Goal: Information Seeking & Learning: Learn about a topic

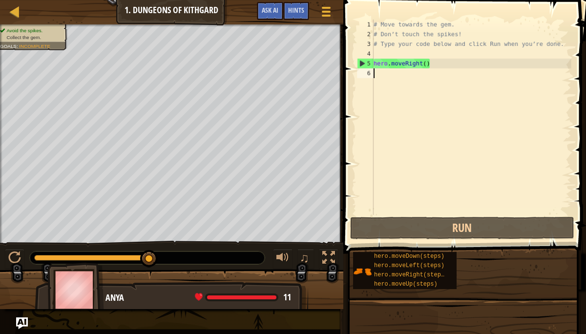
click at [449, 210] on div "Map Introduction to Computer Science 1. Dungeons of Kithgard Game Menu Done Hin…" at bounding box center [293, 167] width 586 height 334
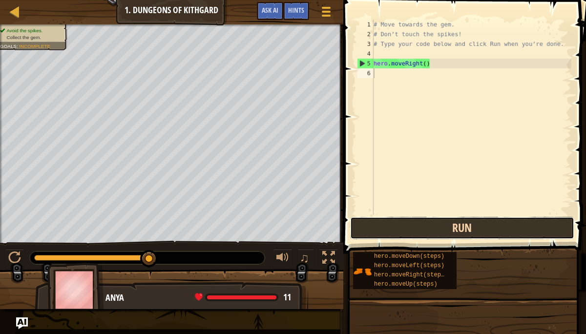
click at [451, 226] on button "Run" at bounding box center [462, 228] width 224 height 22
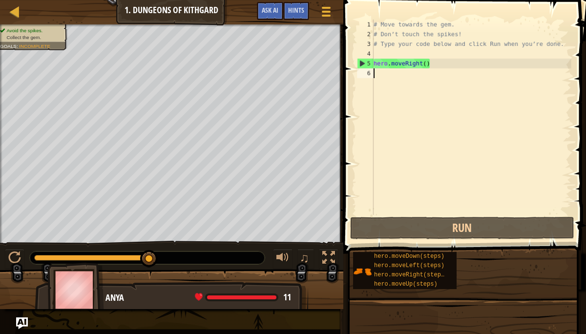
type textarea "m"
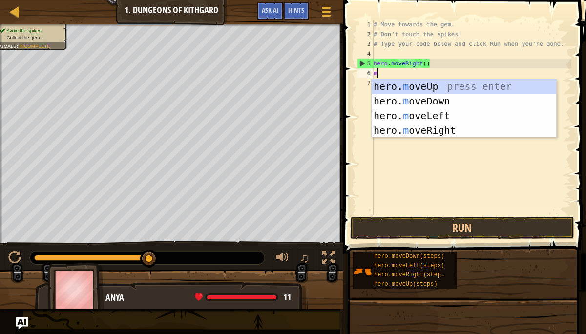
scroll to position [4, 0]
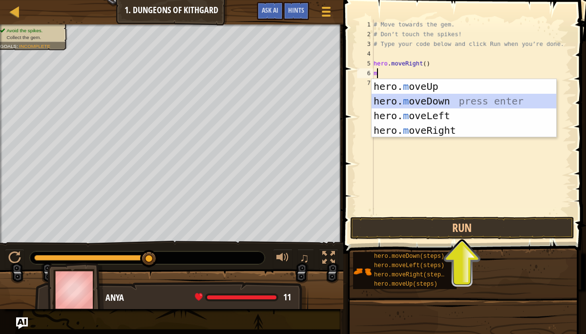
click at [476, 98] on div "hero. m oveUp press enter hero. m oveDown press enter hero. m oveLeft press ent…" at bounding box center [464, 123] width 185 height 88
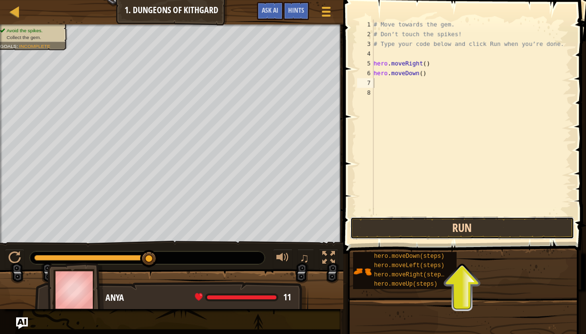
click at [478, 225] on button "Run" at bounding box center [462, 228] width 224 height 22
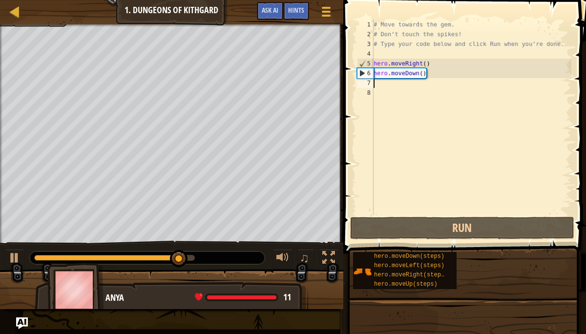
type textarea "m"
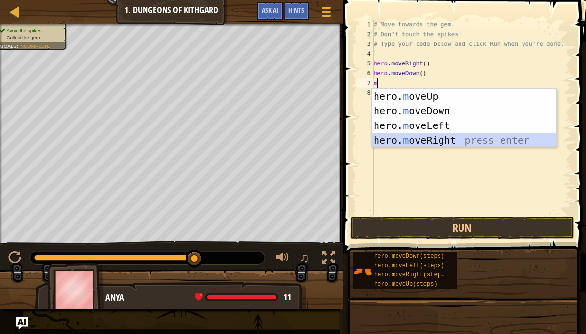
click at [451, 139] on div "hero. m oveUp press enter hero. m oveDown press enter hero. m oveLeft press ent…" at bounding box center [464, 133] width 185 height 88
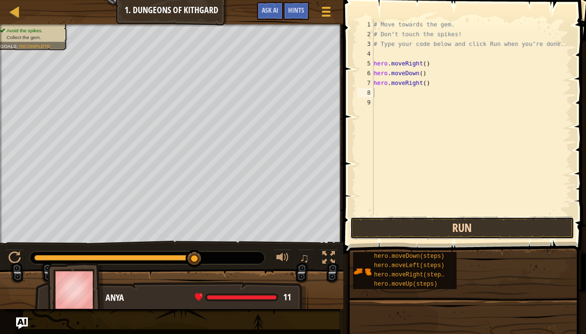
click at [433, 228] on button "Run" at bounding box center [462, 228] width 224 height 22
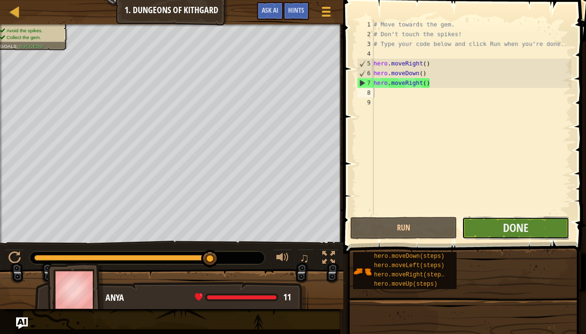
click at [542, 226] on button "Done" at bounding box center [515, 228] width 107 height 22
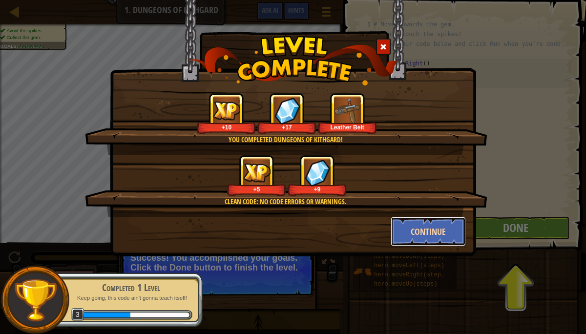
click at [445, 234] on button "Continue" at bounding box center [429, 231] width 76 height 29
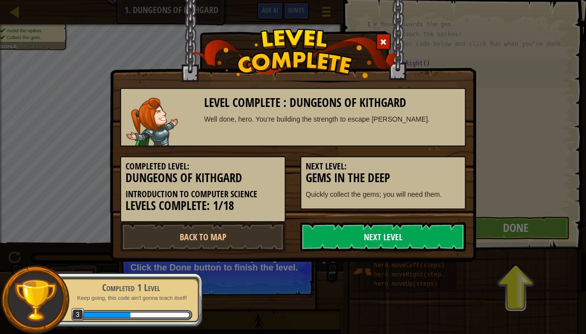
click at [443, 234] on link "Next Level" at bounding box center [383, 236] width 166 height 29
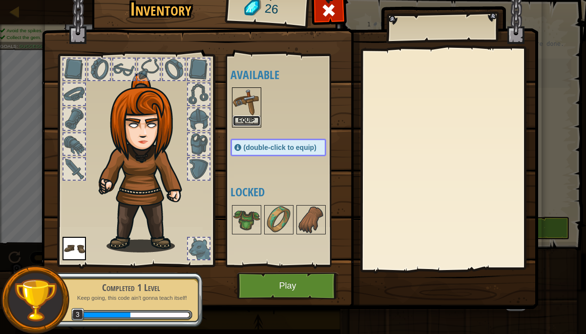
click at [244, 119] on button "Equip" at bounding box center [246, 121] width 27 height 10
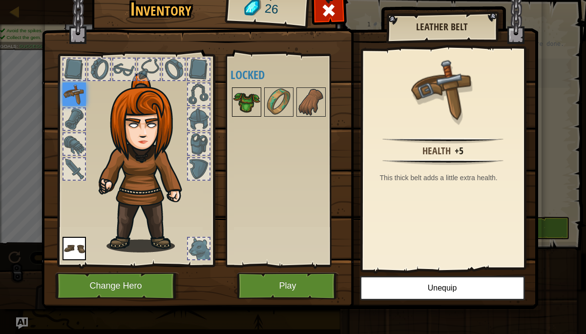
click at [245, 116] on img at bounding box center [246, 101] width 27 height 27
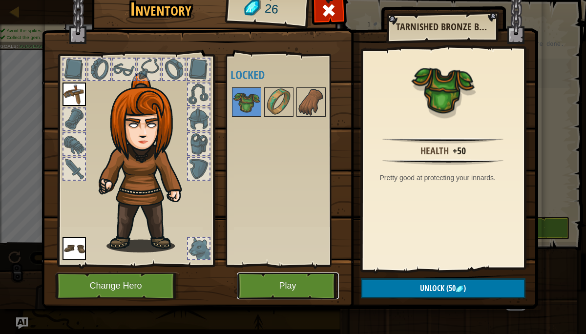
click at [282, 289] on button "Play" at bounding box center [288, 285] width 102 height 27
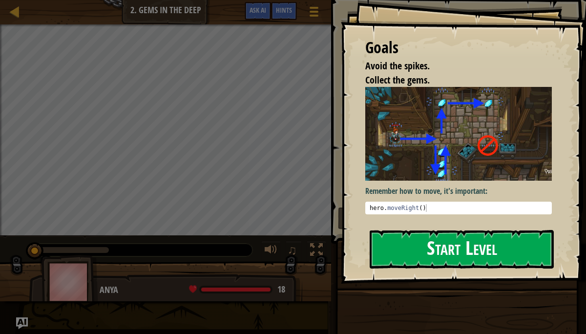
click at [430, 241] on button "Start Level" at bounding box center [462, 249] width 184 height 39
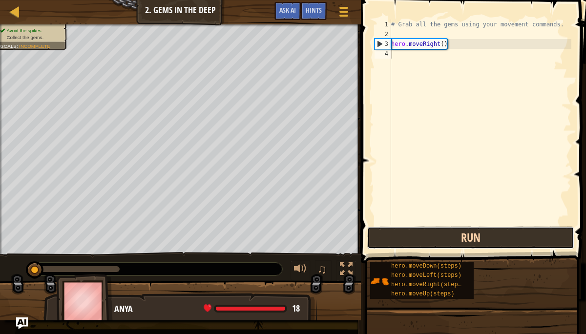
click at [397, 231] on button "Run" at bounding box center [470, 238] width 207 height 22
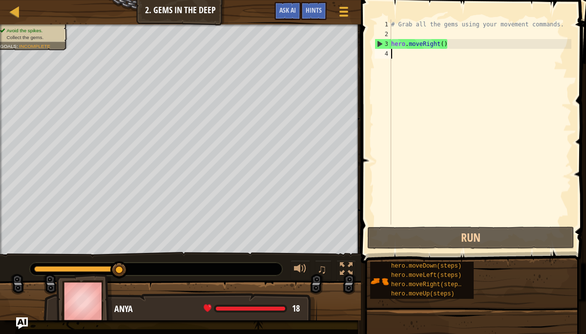
type textarea "m"
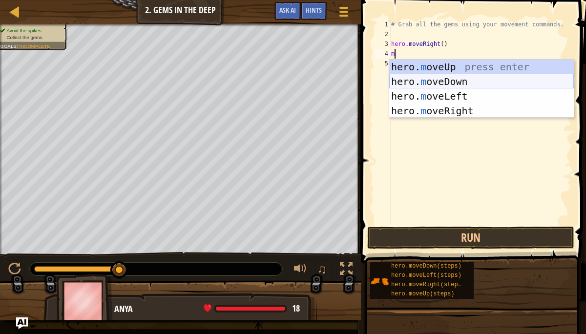
click at [429, 77] on div "hero. m oveUp press enter hero. m oveDown press enter hero. m oveLeft press ent…" at bounding box center [481, 104] width 185 height 88
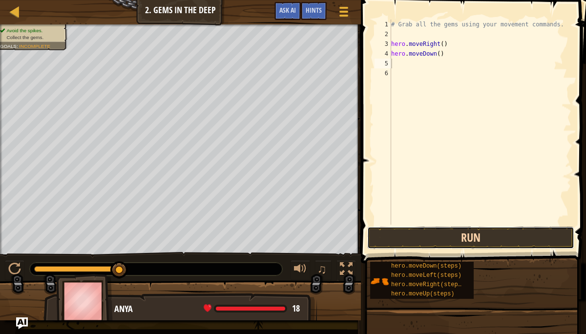
click at [435, 234] on button "Run" at bounding box center [470, 238] width 207 height 22
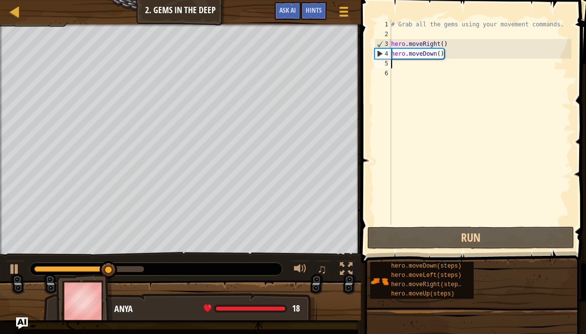
type textarea "m"
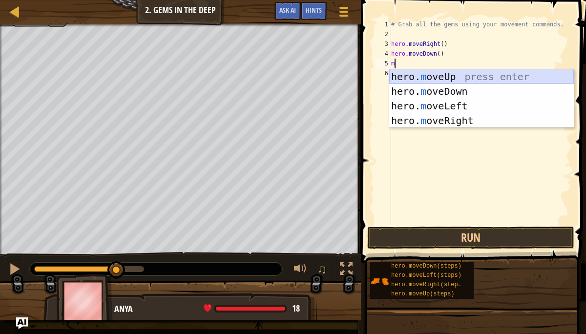
click at [431, 75] on div "hero. m oveUp press enter hero. m oveDown press enter hero. m oveLeft press ent…" at bounding box center [481, 113] width 185 height 88
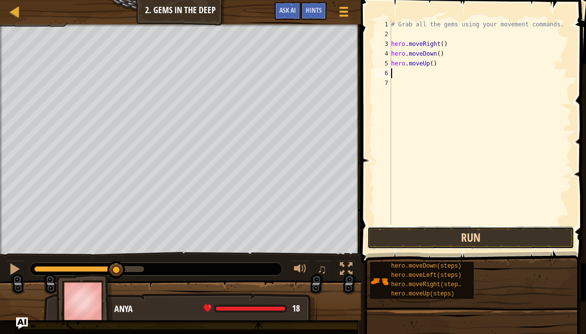
click at [419, 233] on button "Run" at bounding box center [470, 238] width 207 height 22
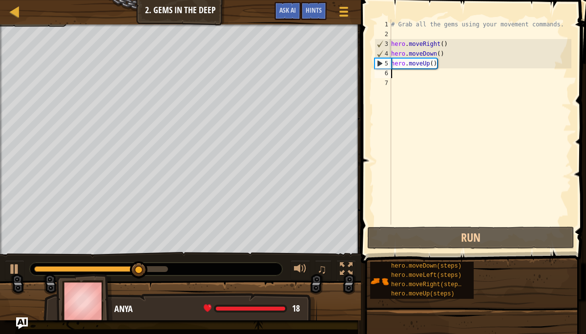
type textarea "m"
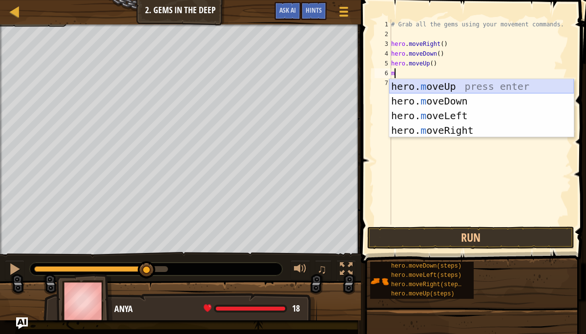
click at [429, 84] on div "hero. m oveUp press enter hero. m oveDown press enter hero. m oveLeft press ent…" at bounding box center [481, 123] width 185 height 88
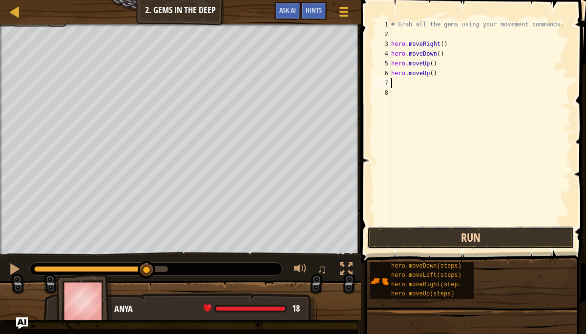
click at [415, 237] on button "Run" at bounding box center [470, 238] width 207 height 22
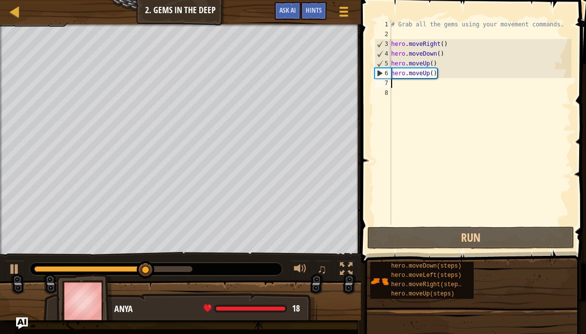
type textarea "m"
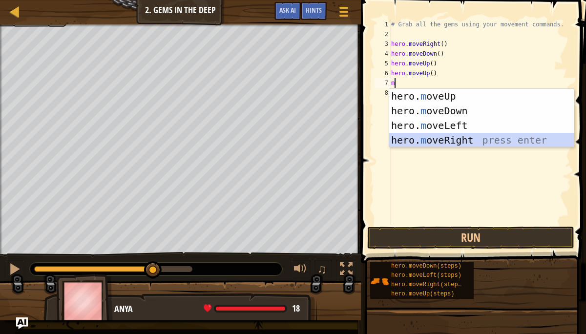
click at [431, 139] on div "hero. m oveUp press enter hero. m oveDown press enter hero. m oveLeft press ent…" at bounding box center [481, 133] width 185 height 88
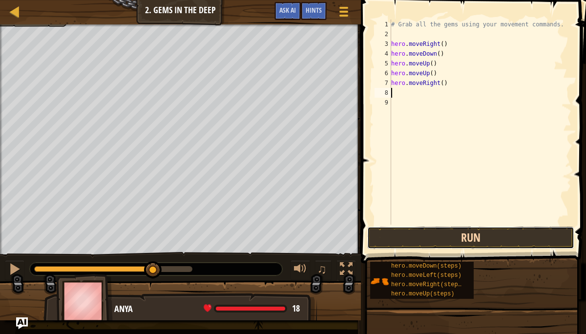
click at [439, 238] on button "Run" at bounding box center [470, 238] width 207 height 22
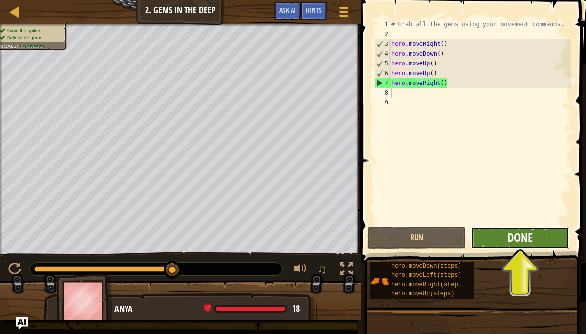
click at [530, 235] on span "Done" at bounding box center [519, 237] width 25 height 16
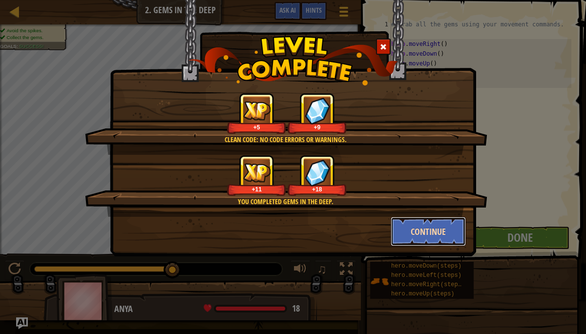
click at [417, 229] on button "Continue" at bounding box center [429, 231] width 76 height 29
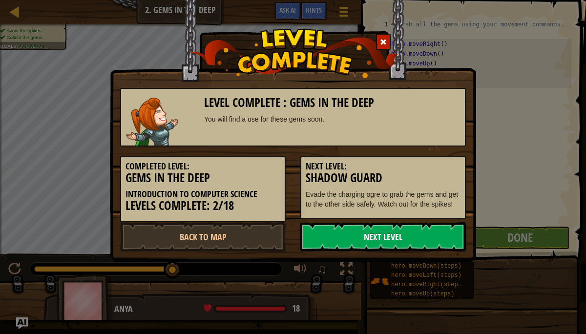
click at [417, 229] on link "Next Level" at bounding box center [383, 236] width 166 height 29
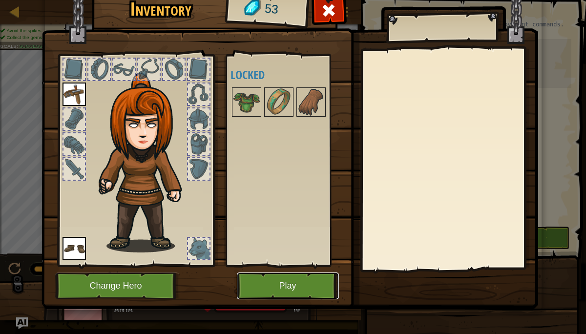
click at [310, 281] on button "Play" at bounding box center [288, 285] width 102 height 27
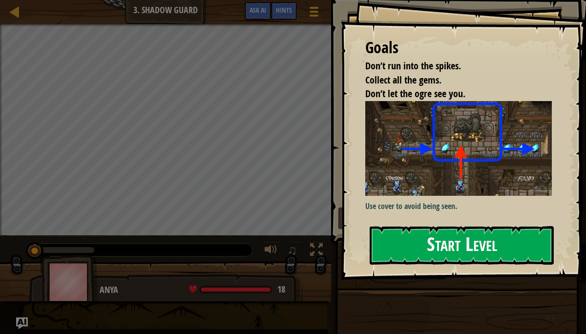
click at [413, 243] on button "Start Level" at bounding box center [462, 245] width 184 height 39
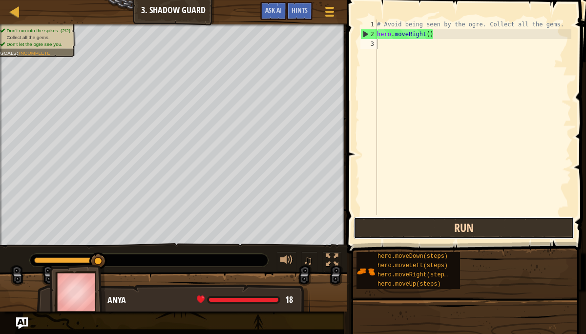
click at [429, 230] on button "Run" at bounding box center [463, 228] width 221 height 22
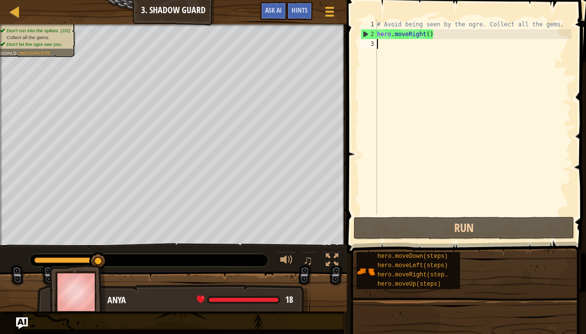
type textarea "m"
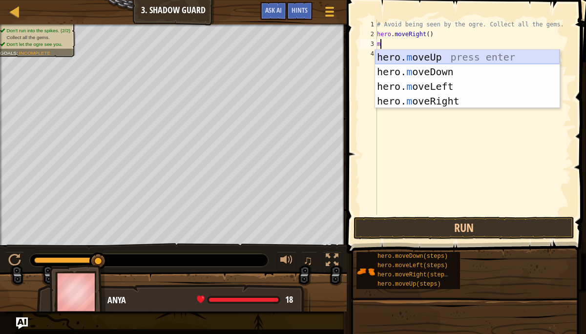
click at [416, 54] on div "hero. m oveUp press enter hero. m oveDown press enter hero. m oveLeft press ent…" at bounding box center [467, 94] width 185 height 88
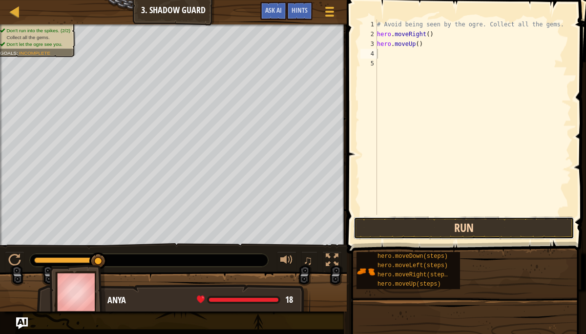
click at [414, 225] on button "Run" at bounding box center [463, 228] width 221 height 22
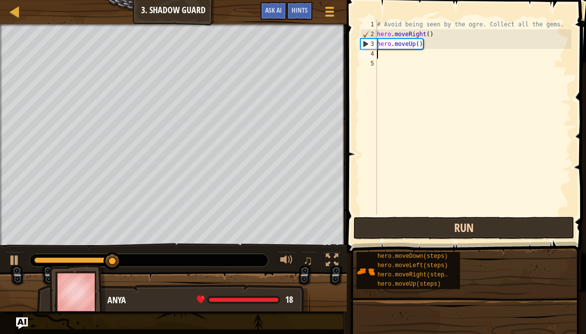
type textarea "m"
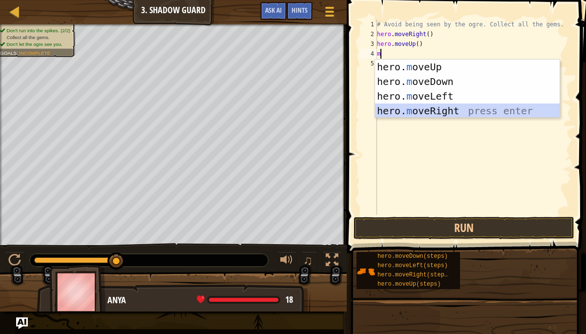
click at [439, 113] on div "hero. m oveUp press enter hero. m oveDown press enter hero. m oveLeft press ent…" at bounding box center [467, 104] width 185 height 88
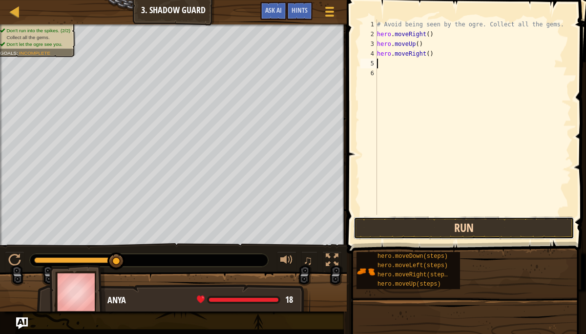
click at [432, 225] on button "Run" at bounding box center [463, 228] width 221 height 22
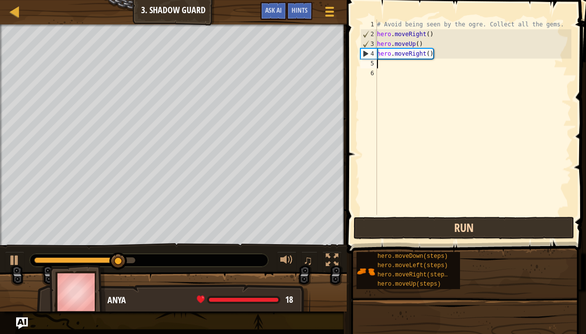
type textarea "m"
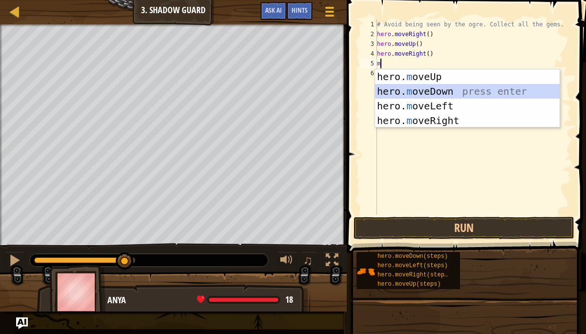
click at [436, 92] on div "hero. m oveUp press enter hero. m oveDown press enter hero. m oveLeft press ent…" at bounding box center [467, 113] width 185 height 88
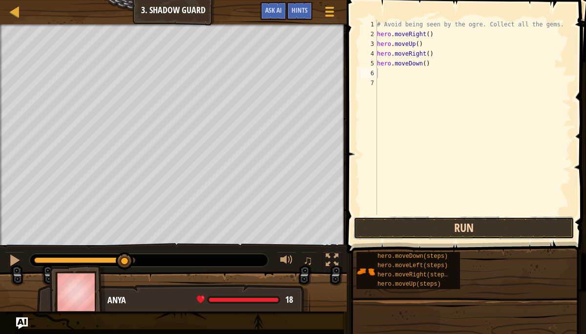
click at [445, 228] on button "Run" at bounding box center [463, 228] width 221 height 22
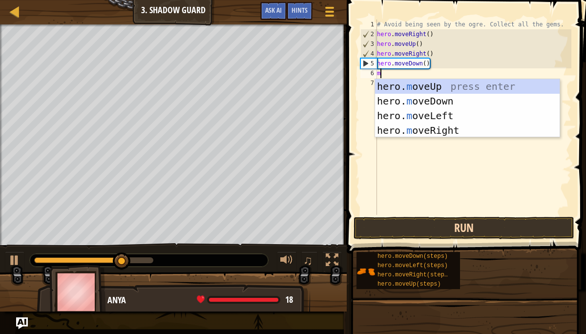
type textarea "mo"
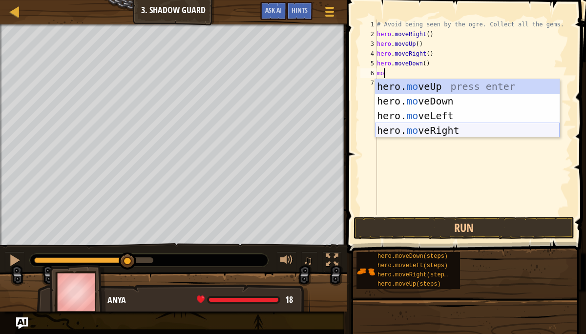
click at [444, 129] on div "hero. mo veUp press enter hero. mo veDown press enter hero. mo veLeft press ent…" at bounding box center [467, 123] width 185 height 88
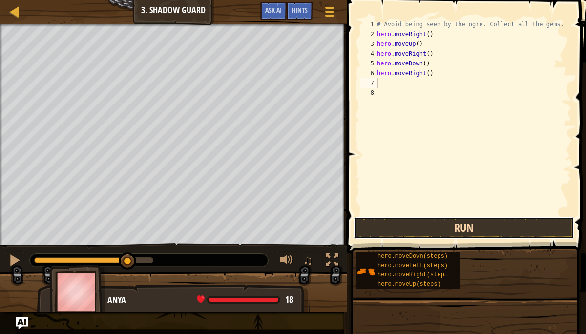
click at [444, 222] on button "Run" at bounding box center [463, 228] width 221 height 22
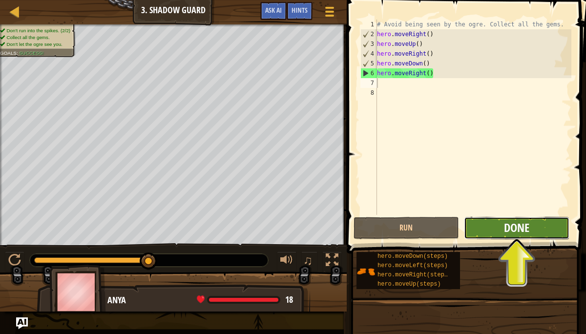
click at [511, 231] on span "Done" at bounding box center [516, 228] width 25 height 16
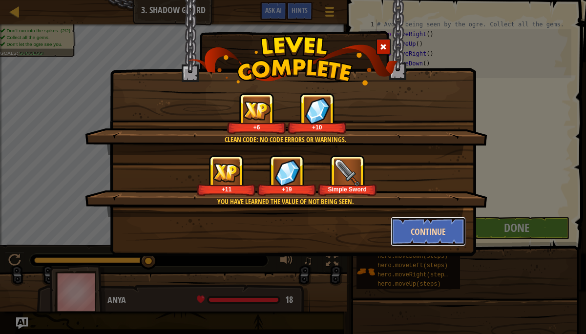
click at [452, 227] on button "Continue" at bounding box center [429, 231] width 76 height 29
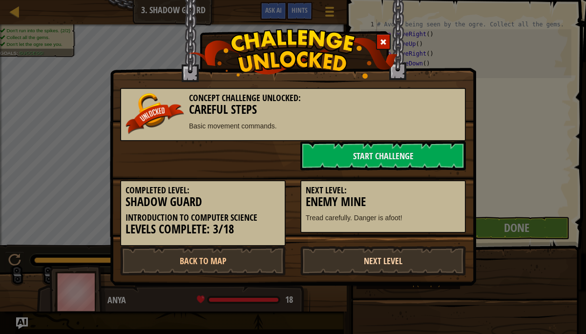
click at [384, 257] on link "Next Level" at bounding box center [383, 260] width 166 height 29
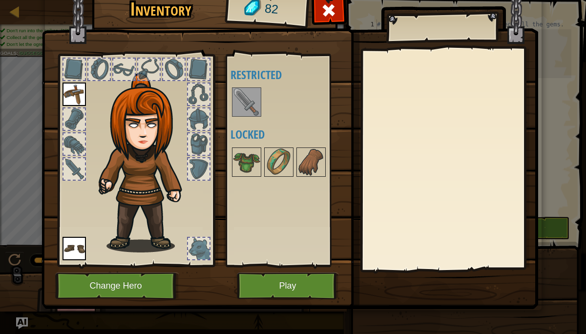
click at [235, 94] on img at bounding box center [246, 101] width 27 height 27
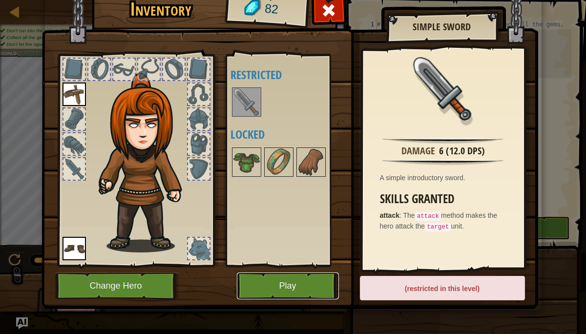
click at [287, 279] on button "Play" at bounding box center [288, 285] width 102 height 27
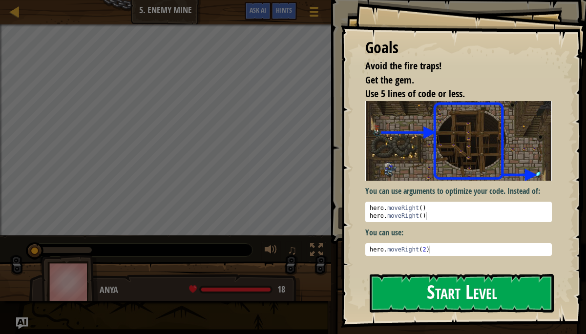
click at [447, 299] on button "Start Level" at bounding box center [462, 293] width 184 height 39
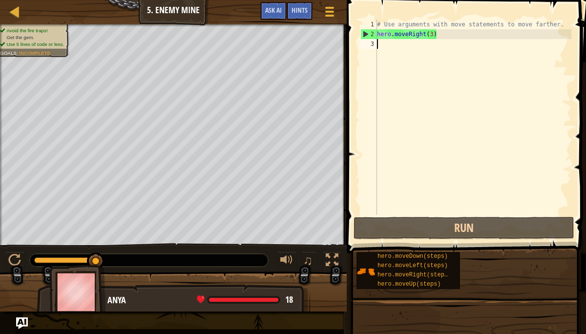
type textarea "m"
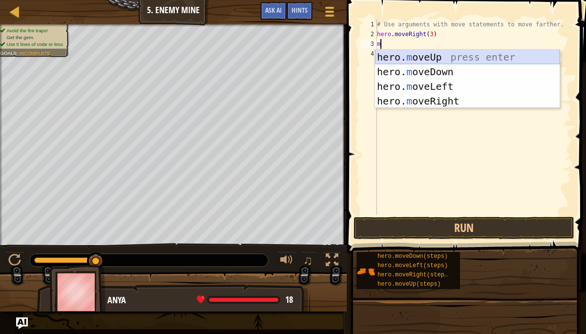
click at [472, 56] on div "hero. m oveUp press enter hero. m oveDown press enter hero. m oveLeft press ent…" at bounding box center [467, 94] width 185 height 88
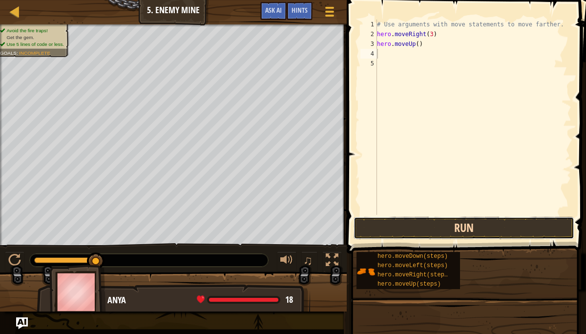
click at [458, 229] on button "Run" at bounding box center [463, 228] width 221 height 22
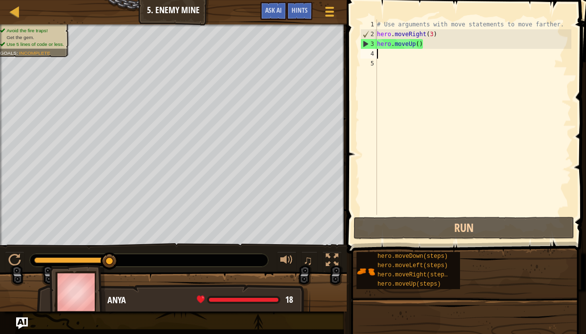
type textarea "m"
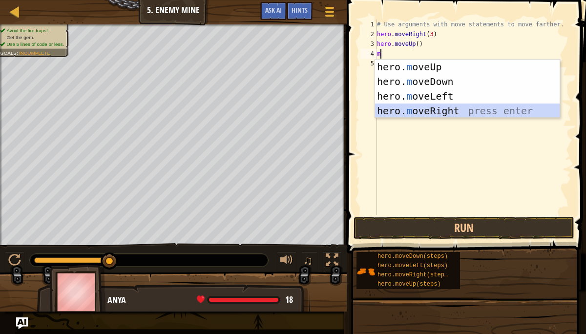
click at [452, 115] on div "hero. m oveUp press enter hero. m oveDown press enter hero. m oveLeft press ent…" at bounding box center [467, 104] width 185 height 88
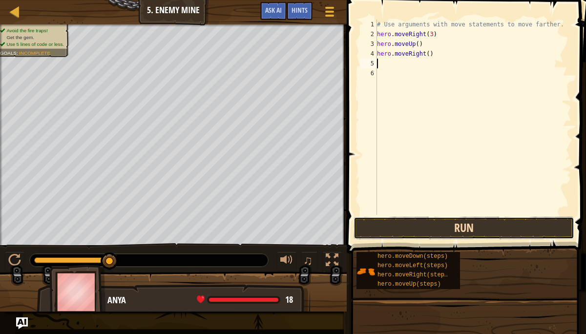
click at [449, 223] on button "Run" at bounding box center [463, 228] width 221 height 22
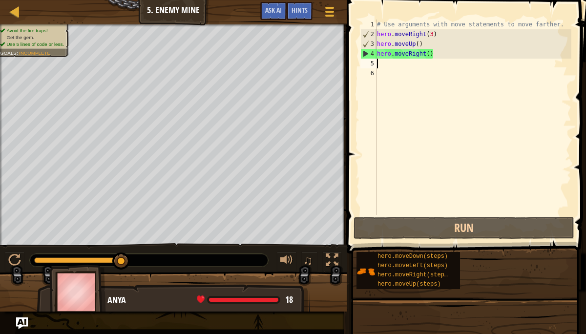
type textarea "m"
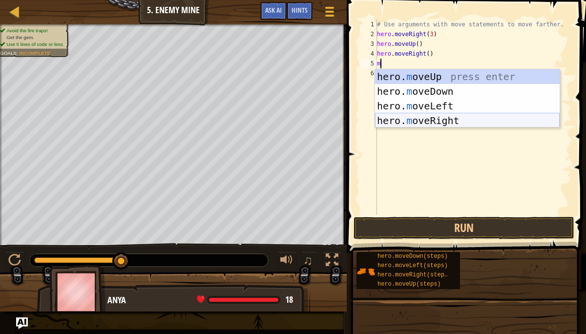
click at [437, 123] on div "hero. m oveUp press enter hero. m oveDown press enter hero. m oveLeft press ent…" at bounding box center [467, 113] width 185 height 88
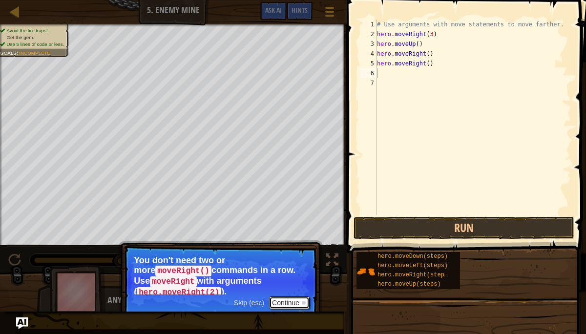
click at [286, 303] on button "Continue" at bounding box center [289, 302] width 41 height 13
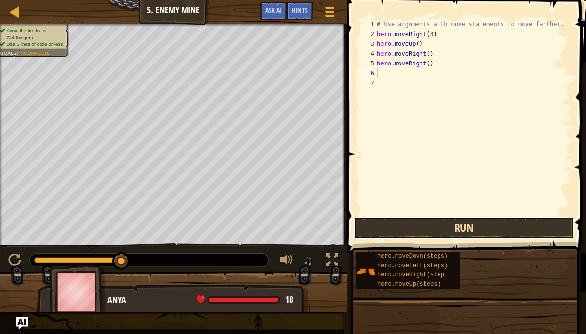
click at [409, 230] on button "Run" at bounding box center [463, 228] width 221 height 22
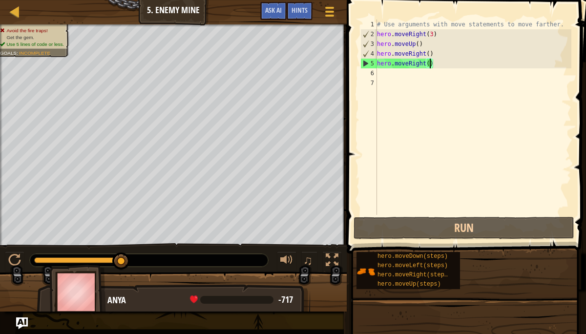
click at [428, 63] on div "# Use arguments with move statements to move farther. hero . moveRight ( 3 ) he…" at bounding box center [473, 127] width 196 height 215
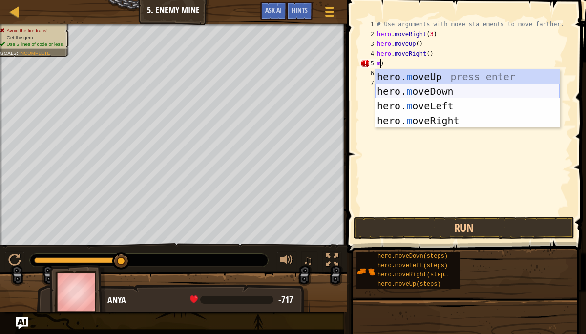
click at [462, 89] on div "hero. m oveUp press enter hero. m oveDown press enter hero. m oveLeft press ent…" at bounding box center [467, 113] width 185 height 88
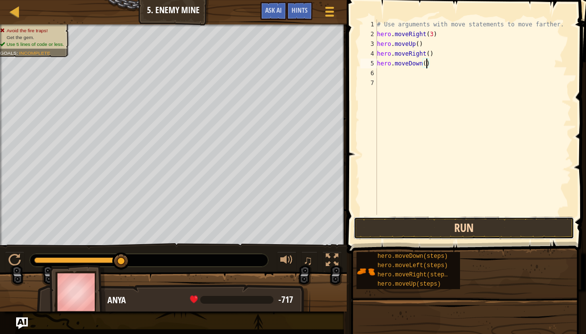
click at [456, 227] on button "Run" at bounding box center [463, 228] width 221 height 22
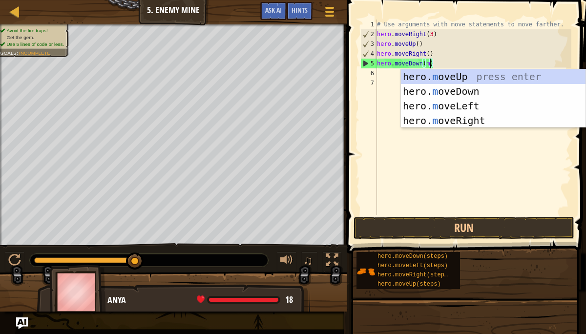
scroll to position [4, 4]
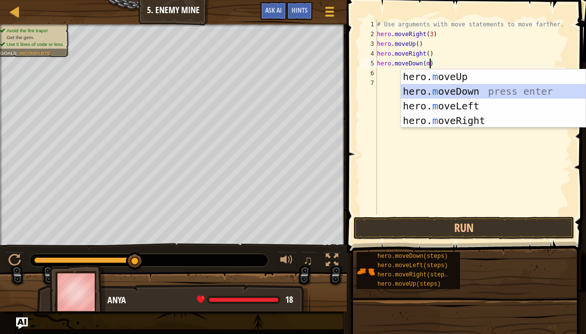
click at [467, 92] on div "hero. m oveUp press enter hero. m oveDown press enter hero. m oveLeft press ent…" at bounding box center [493, 113] width 185 height 88
type textarea "hero.moveDown()"
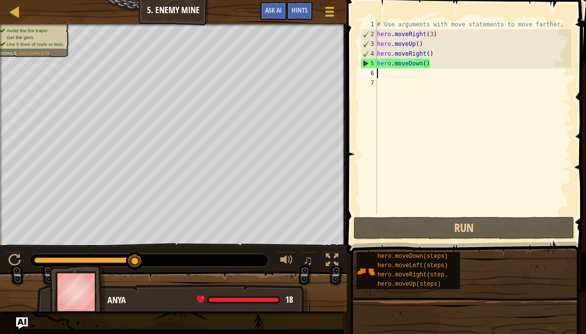
click at [410, 72] on div "# Use arguments with move statements to move farther. hero . moveRight ( 3 ) he…" at bounding box center [473, 127] width 196 height 215
type textarea "m"
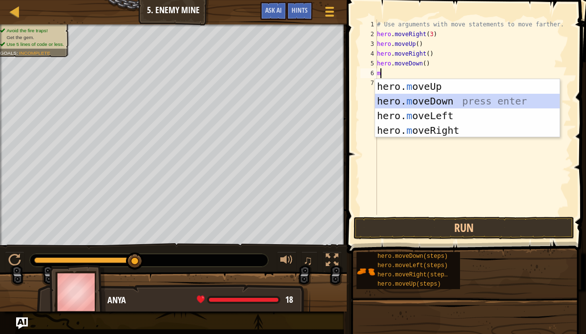
click at [433, 98] on div "hero. m oveUp press enter hero. m oveDown press enter hero. m oveLeft press ent…" at bounding box center [467, 123] width 185 height 88
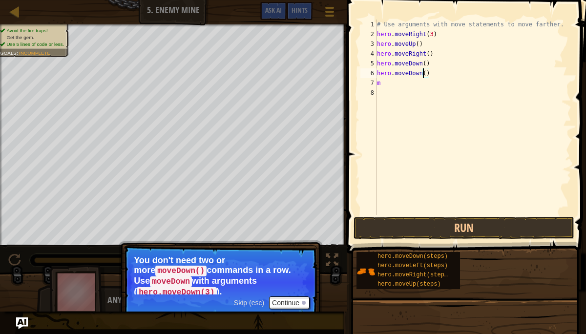
click at [423, 71] on div "# Use arguments with move statements to move farther. hero . moveRight ( 3 ) he…" at bounding box center [473, 127] width 196 height 215
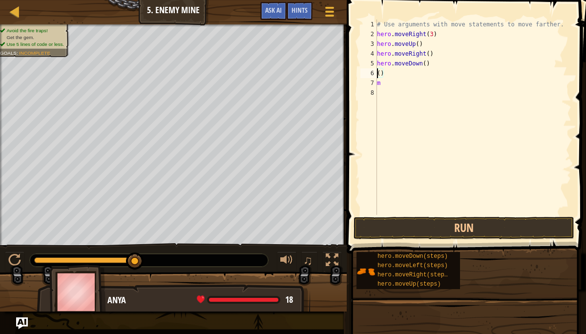
click at [390, 74] on div "# Use arguments with move statements to move farther. hero . moveRight ( 3 ) he…" at bounding box center [473, 127] width 196 height 215
type textarea "("
click at [386, 85] on div "# Use arguments with move statements to move farther. hero . moveRight ( 3 ) he…" at bounding box center [473, 127] width 196 height 215
type textarea "m"
click at [397, 224] on button "Run" at bounding box center [463, 228] width 221 height 22
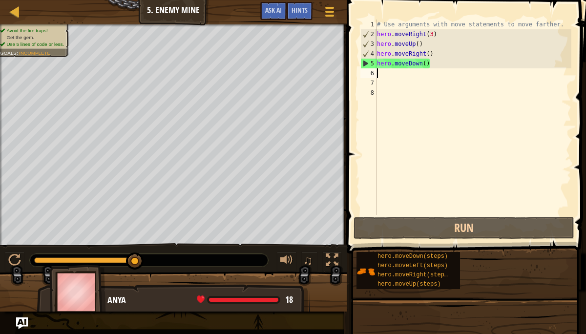
click at [380, 75] on div "# Use arguments with move statements to move farther. hero . moveRight ( 3 ) he…" at bounding box center [473, 127] width 196 height 215
type textarea "m"
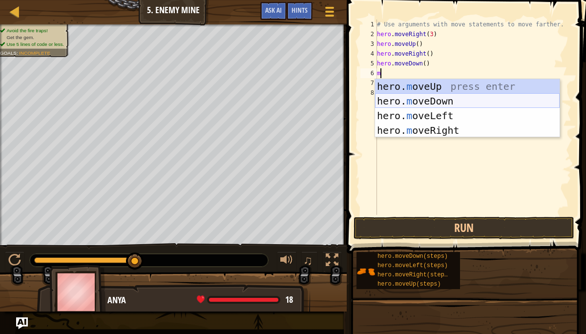
click at [425, 102] on div "hero. m oveUp press enter hero. m oveDown press enter hero. m oveLeft press ent…" at bounding box center [467, 123] width 185 height 88
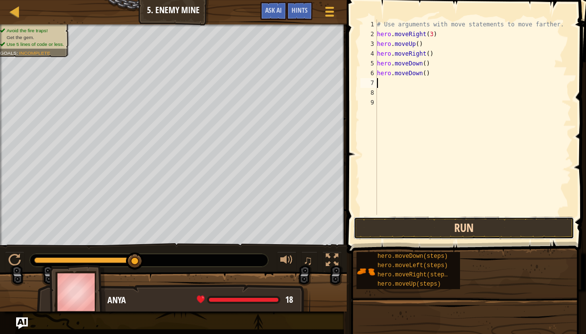
click at [440, 225] on button "Run" at bounding box center [463, 228] width 221 height 22
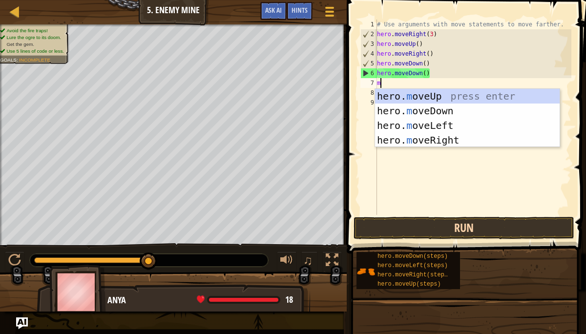
type textarea "mo"
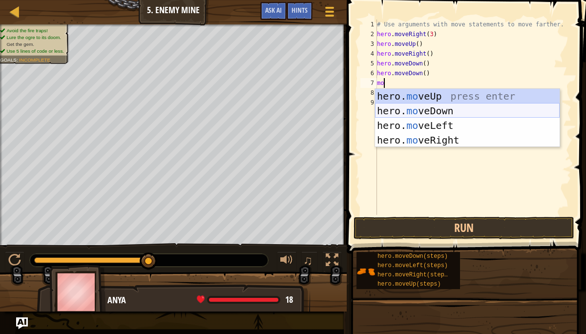
click at [442, 107] on div "hero. mo veUp press enter hero. mo veDown press enter hero. mo veLeft press ent…" at bounding box center [467, 133] width 185 height 88
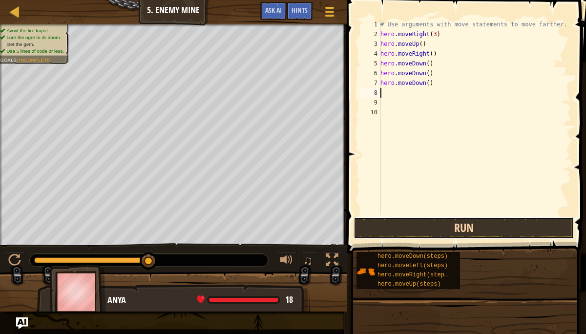
click at [416, 227] on button "Run" at bounding box center [463, 228] width 221 height 22
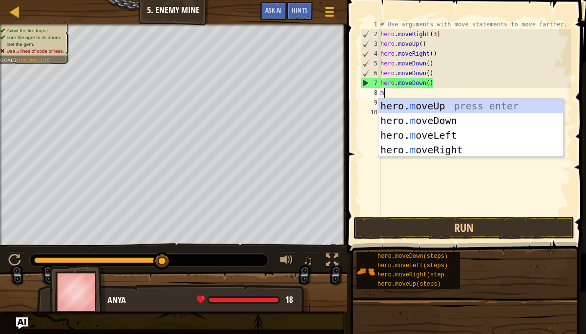
type textarea "mo"
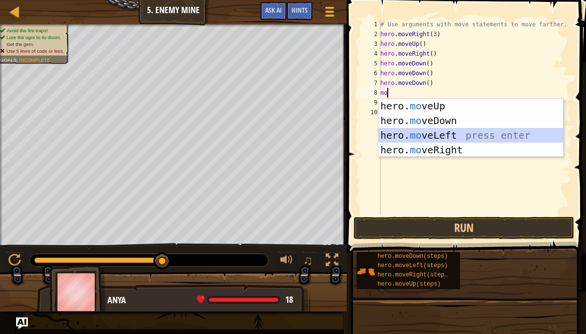
click at [450, 134] on div "hero. mo veUp press enter hero. mo veDown press enter hero. mo veLeft press ent…" at bounding box center [470, 143] width 185 height 88
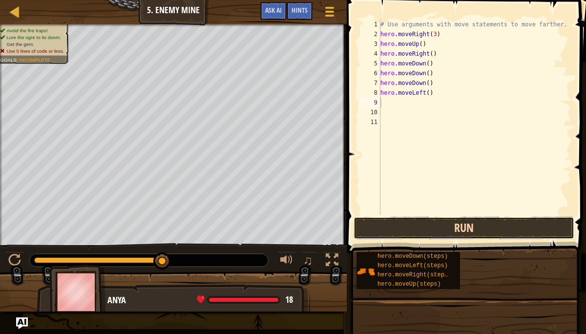
click at [444, 229] on button "Run" at bounding box center [463, 228] width 221 height 22
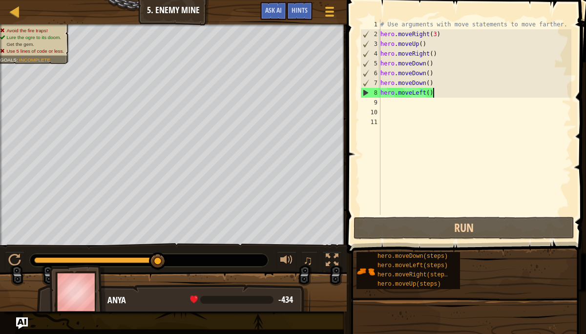
click at [434, 93] on div "# Use arguments with move statements to move farther. hero . moveRight ( 3 ) he…" at bounding box center [474, 127] width 193 height 215
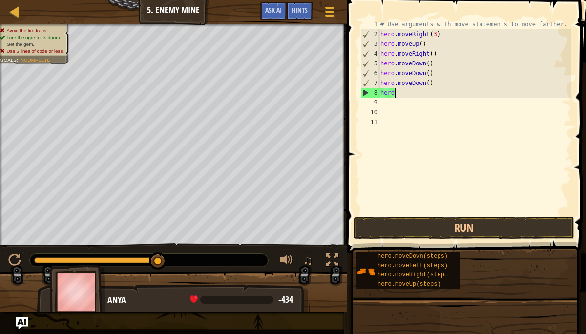
type textarea "h"
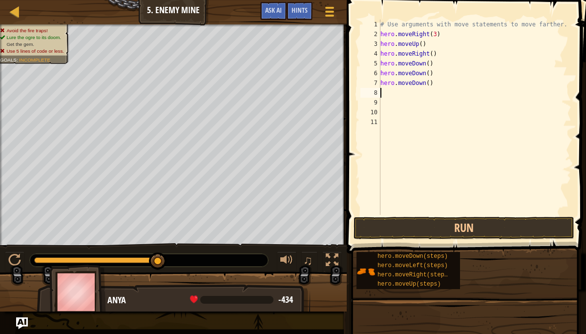
type textarea "m"
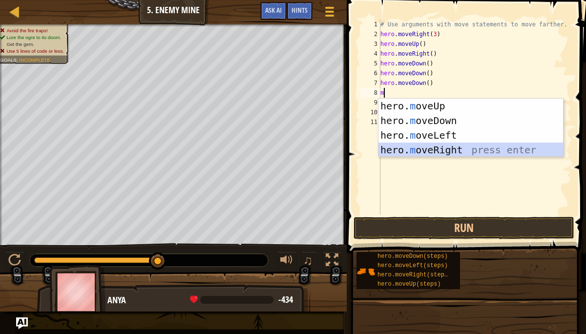
click at [449, 154] on div "hero. m oveUp press enter hero. m oveDown press enter hero. m oveLeft press ent…" at bounding box center [470, 143] width 185 height 88
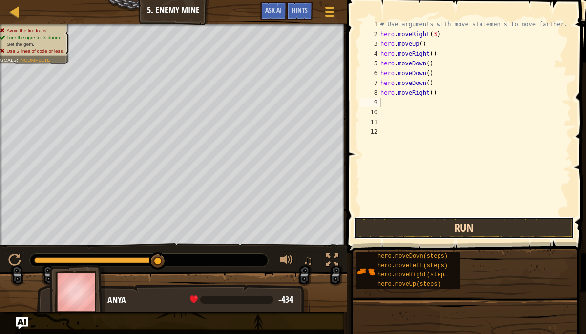
click at [453, 227] on button "Run" at bounding box center [463, 228] width 221 height 22
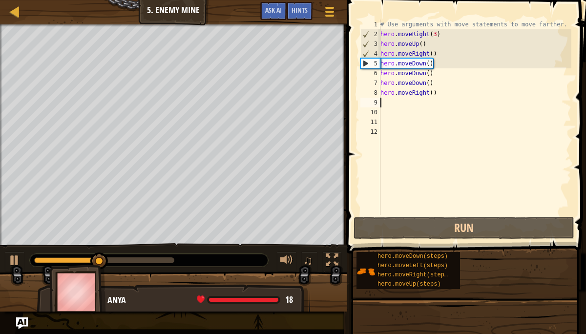
type textarea "m"
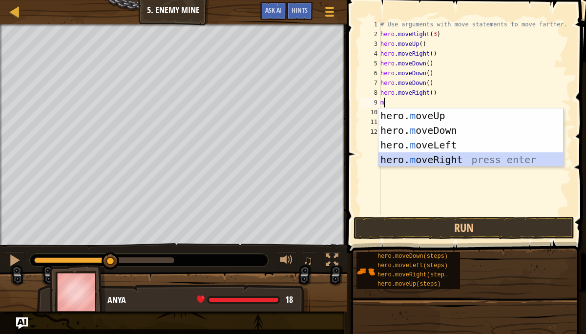
click at [438, 159] on div "hero. m oveUp press enter hero. m oveDown press enter hero. m oveLeft press ent…" at bounding box center [470, 152] width 185 height 88
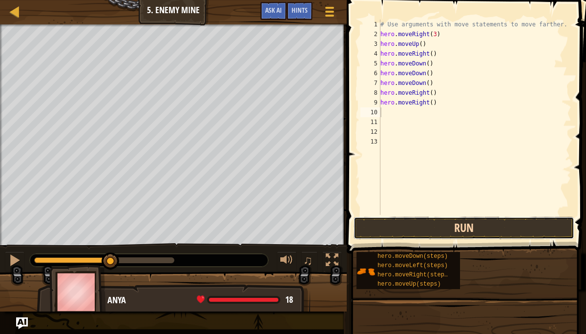
click at [460, 227] on button "Run" at bounding box center [463, 228] width 221 height 22
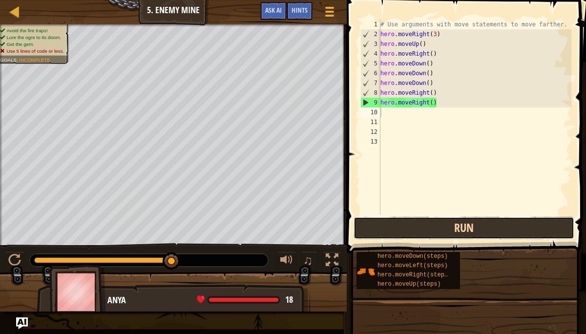
click at [460, 226] on button "Run" at bounding box center [463, 228] width 221 height 22
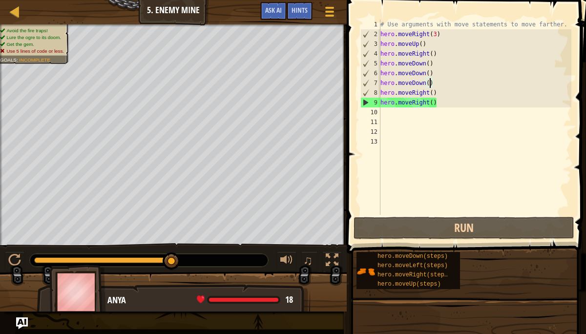
click at [428, 84] on div "# Use arguments with move statements to move farther. hero . moveRight ( 3 ) he…" at bounding box center [474, 127] width 193 height 215
click at [434, 83] on div "# Use arguments with move statements to move farther. hero . moveRight ( 3 ) he…" at bounding box center [474, 127] width 193 height 215
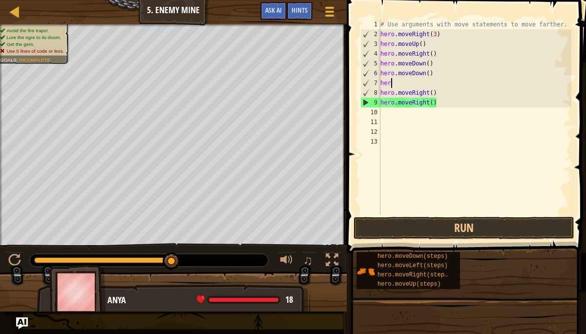
type textarea "h"
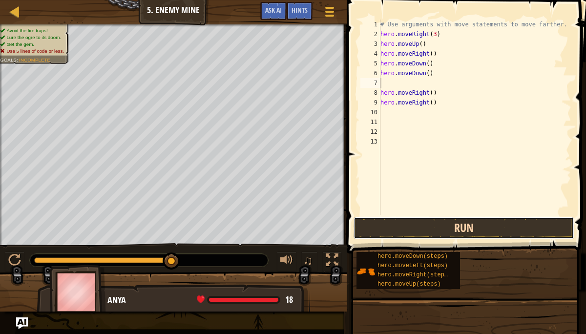
click at [450, 230] on button "Run" at bounding box center [463, 228] width 221 height 22
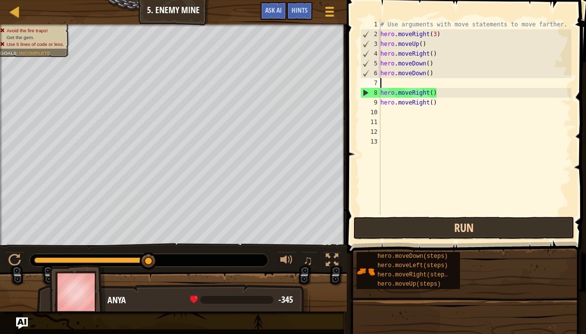
type textarea "m"
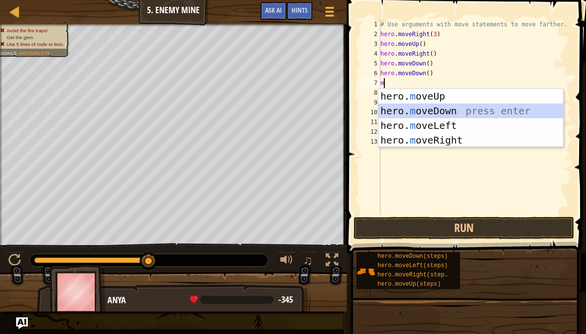
click at [460, 106] on div "hero. m oveUp press enter hero. m oveDown press enter hero. m oveLeft press ent…" at bounding box center [470, 133] width 185 height 88
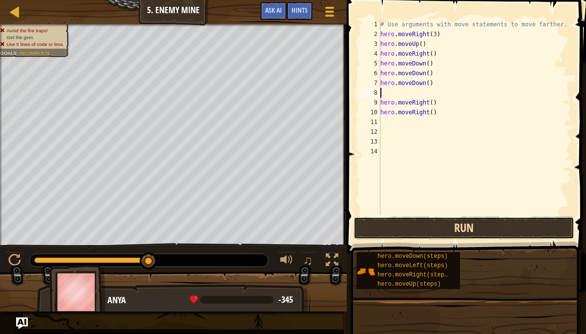
click at [453, 228] on button "Run" at bounding box center [463, 228] width 221 height 22
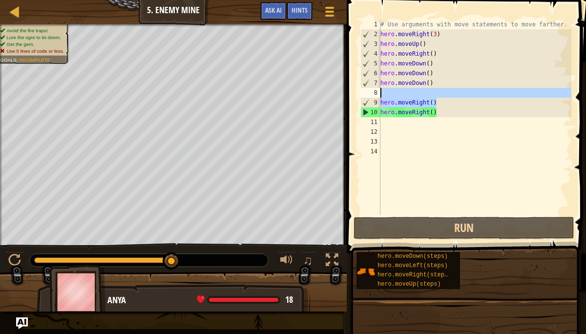
drag, startPoint x: 485, startPoint y: 104, endPoint x: 484, endPoint y: 94, distance: 10.3
click at [484, 94] on div "# Use arguments with move statements to move farther. hero . moveRight ( 3 ) he…" at bounding box center [474, 127] width 193 height 215
type textarea "hero.moveRight()"
click at [480, 95] on div "# Use arguments with move statements to move farther. hero . moveRight ( 3 ) he…" at bounding box center [474, 117] width 193 height 195
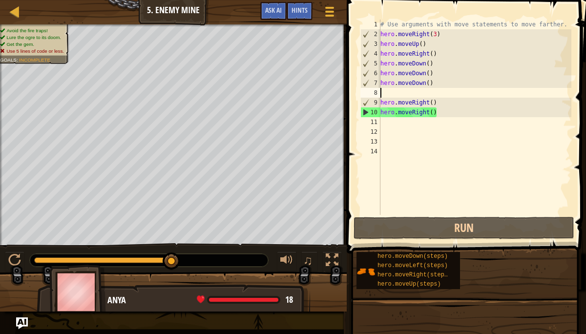
type textarea "m"
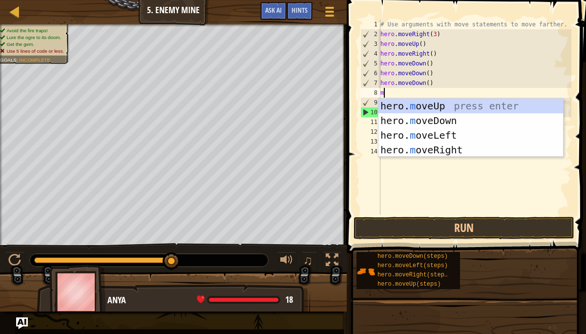
click at [468, 97] on div "# Use arguments with move statements to move farther. hero . moveRight ( 3 ) he…" at bounding box center [474, 127] width 193 height 215
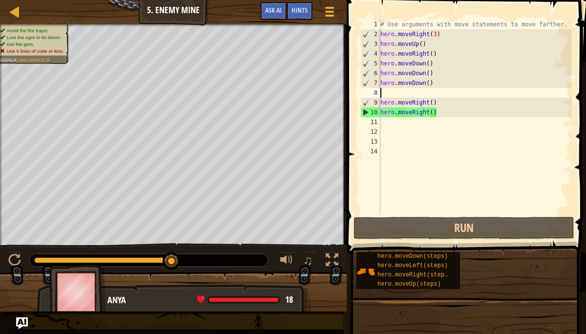
type textarea "m"
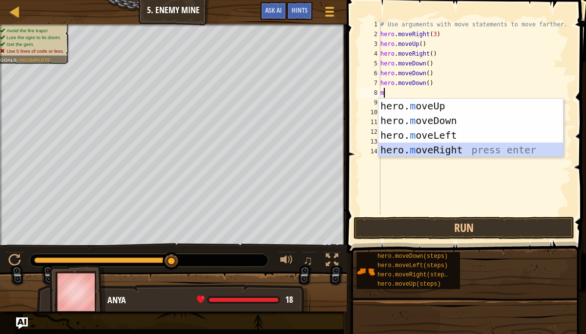
click at [441, 151] on div "hero. m oveUp press enter hero. m oveDown press enter hero. m oveLeft press ent…" at bounding box center [470, 143] width 185 height 88
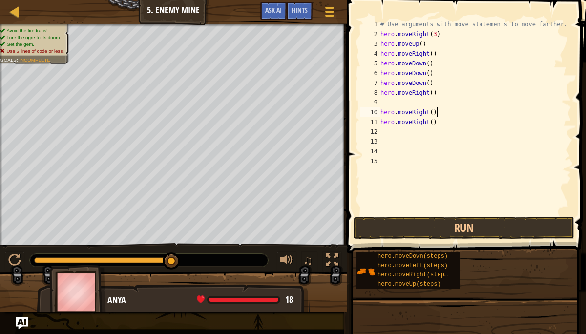
click at [436, 112] on div "# Use arguments with move statements to move farther. hero . moveRight ( 3 ) he…" at bounding box center [474, 127] width 193 height 215
type textarea "h"
click at [443, 124] on div "# Use arguments with move statements to move farther. hero . moveRight ( 3 ) he…" at bounding box center [474, 127] width 193 height 215
type textarea "h"
click at [389, 100] on div "# Use arguments with move statements to move farther. hero . moveRight ( 3 ) he…" at bounding box center [474, 127] width 193 height 215
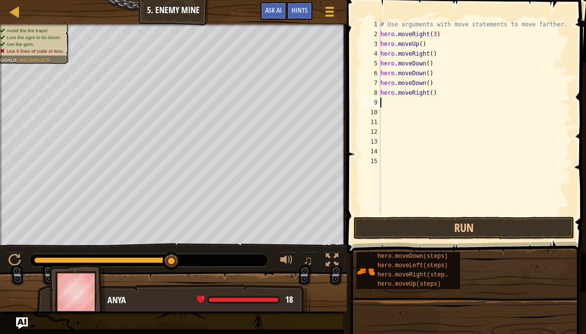
type textarea "r"
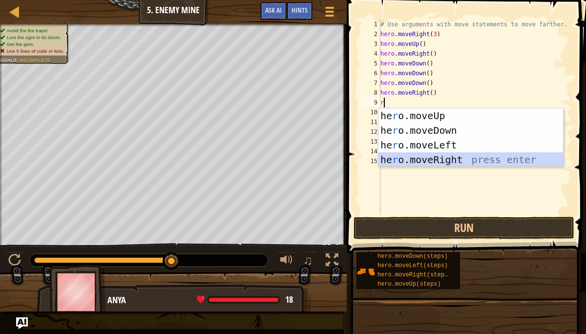
click at [449, 162] on div "he r o.moveUp press enter he r o.moveDown press enter he r o.moveLeft press ent…" at bounding box center [470, 152] width 185 height 88
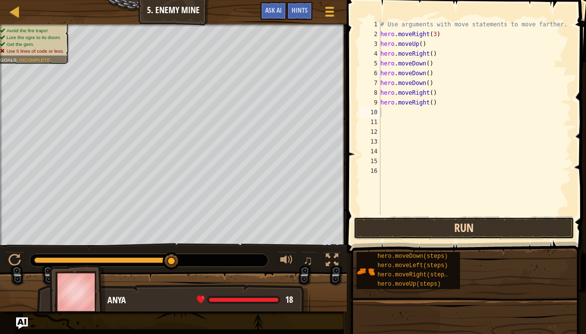
click at [446, 234] on button "Run" at bounding box center [463, 228] width 221 height 22
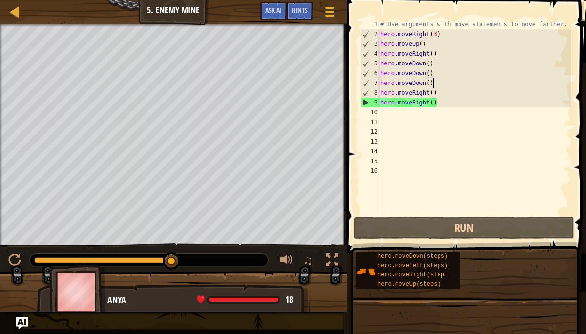
click at [433, 84] on div "# Use arguments with move statements to move farther. hero . moveRight ( 3 ) he…" at bounding box center [474, 127] width 193 height 215
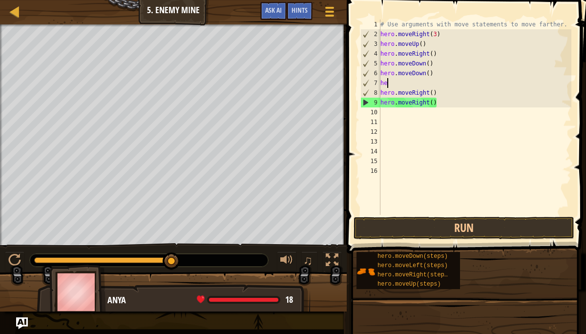
type textarea "h"
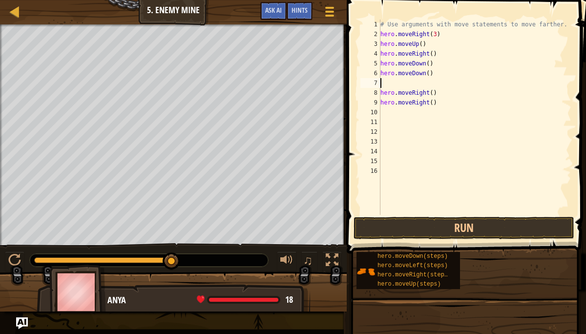
click at [439, 73] on div "# Use arguments with move statements to move farther. hero . moveRight ( 3 ) he…" at bounding box center [474, 127] width 193 height 215
type textarea "h"
click at [433, 63] on div "# Use arguments with move statements to move farther. hero . moveRight ( 3 ) he…" at bounding box center [474, 127] width 193 height 215
type textarea "hero.moveDown(3)"
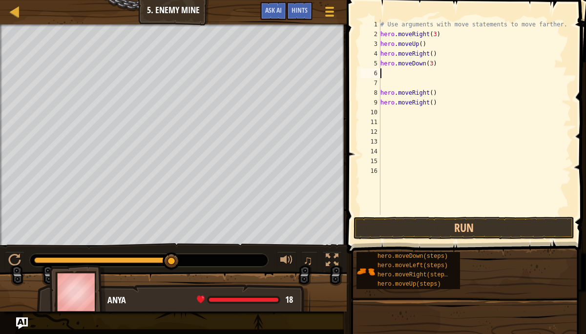
click at [411, 74] on div "# Use arguments with move statements to move farther. hero . moveRight ( 3 ) he…" at bounding box center [474, 127] width 193 height 215
type textarea "m"
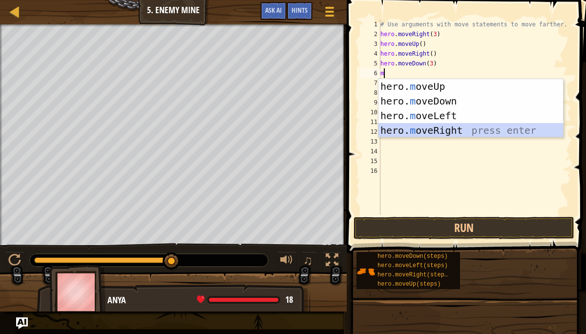
click at [425, 130] on div "hero. m oveUp press enter hero. m oveDown press enter hero. m oveLeft press ent…" at bounding box center [470, 123] width 185 height 88
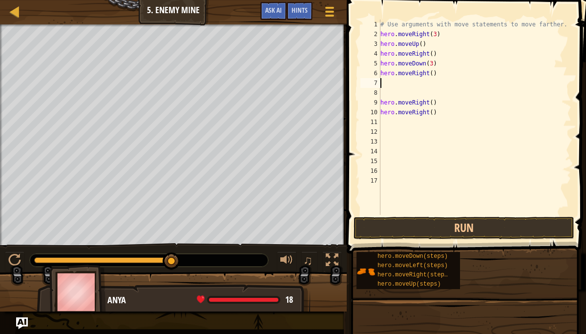
type textarea "m"
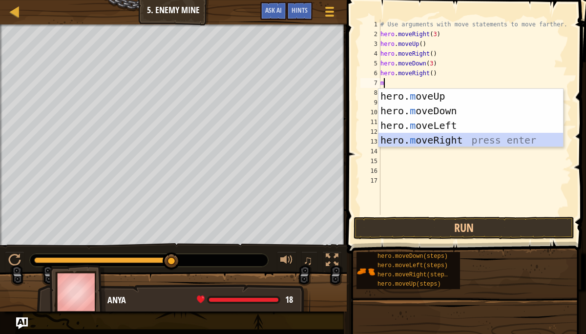
click at [415, 138] on div "hero. m oveUp press enter hero. m oveDown press enter hero. m oveLeft press ent…" at bounding box center [470, 133] width 185 height 88
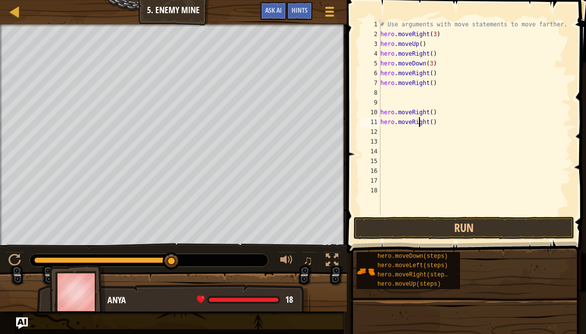
click at [418, 124] on div "# Use arguments with move statements to move farther. hero . moveRight ( 3 ) he…" at bounding box center [474, 127] width 193 height 215
click at [390, 124] on div "# Use arguments with move statements to move farther. hero . moveRight ( 3 ) he…" at bounding box center [474, 127] width 193 height 215
drag, startPoint x: 398, startPoint y: 122, endPoint x: 446, endPoint y: 127, distance: 48.2
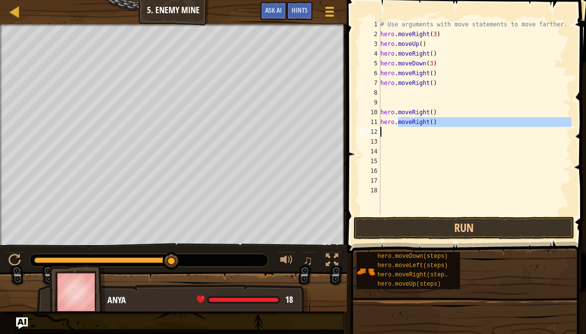
click at [446, 127] on div "# Use arguments with move statements to move farther. hero . moveRight ( 3 ) he…" at bounding box center [474, 127] width 193 height 215
type textarea "h"
click at [440, 114] on div "# Use arguments with move statements to move farther. hero . moveRight ( 3 ) he…" at bounding box center [474, 127] width 193 height 215
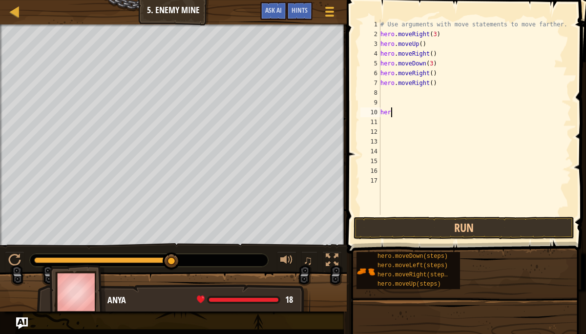
type textarea "h"
click at [436, 83] on div "# Use arguments with move statements to move farther. hero . moveRight ( 3 ) he…" at bounding box center [474, 127] width 193 height 215
type textarea "h"
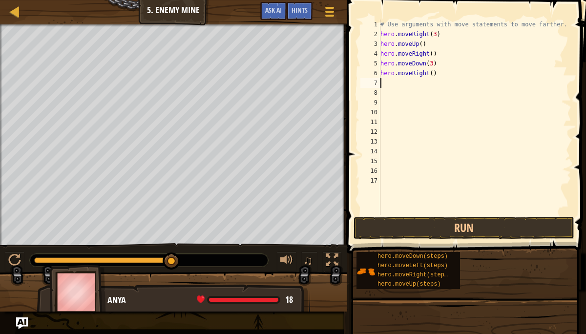
click at [437, 75] on div "# Use arguments with move statements to move farther. hero . moveRight ( 3 ) he…" at bounding box center [474, 127] width 193 height 215
type textarea "hero.moveRight(2)"
click at [470, 223] on button "Run" at bounding box center [463, 228] width 221 height 22
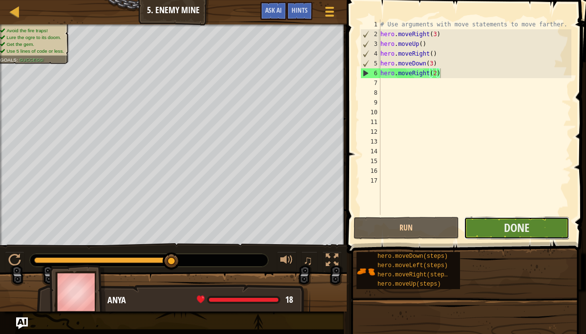
click at [499, 232] on button "Done" at bounding box center [516, 228] width 105 height 22
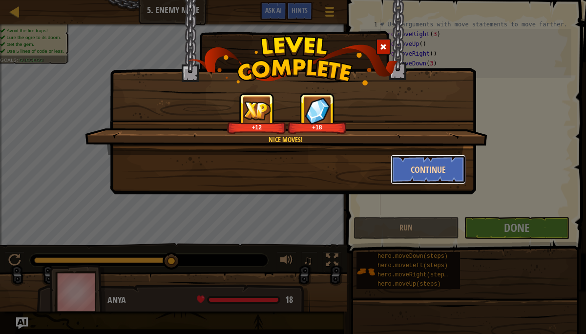
click at [412, 168] on button "Continue" at bounding box center [429, 169] width 76 height 29
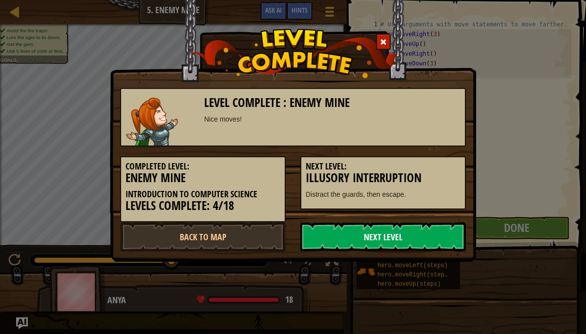
click at [400, 236] on link "Next Level" at bounding box center [383, 236] width 166 height 29
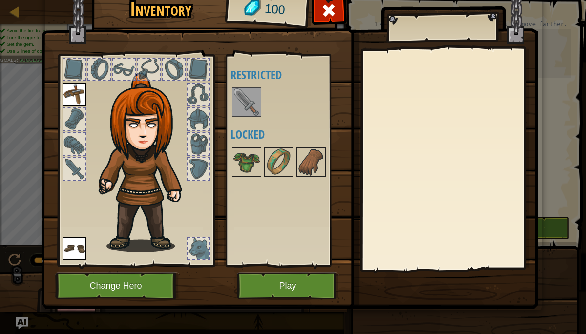
click at [239, 103] on img at bounding box center [246, 101] width 27 height 27
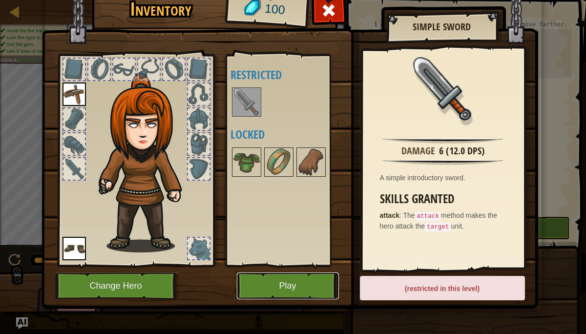
click at [300, 286] on button "Play" at bounding box center [288, 285] width 102 height 27
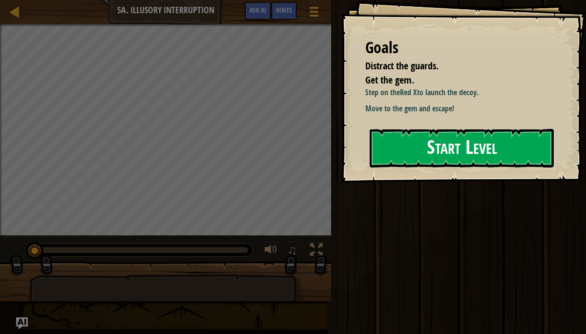
click at [444, 147] on button "Start Level" at bounding box center [462, 148] width 184 height 39
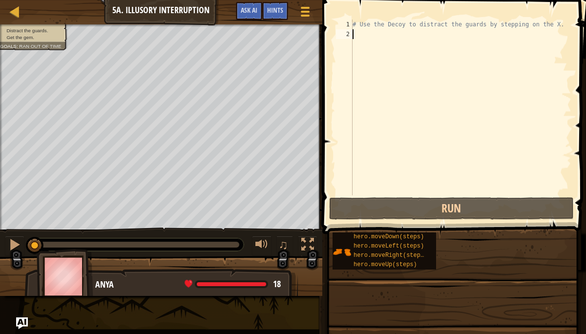
type textarea "m"
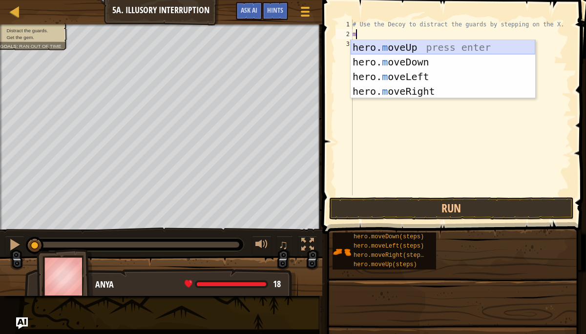
click at [423, 45] on div "hero. m oveUp press enter hero. m oveDown press enter hero. m oveLeft press ent…" at bounding box center [443, 84] width 185 height 88
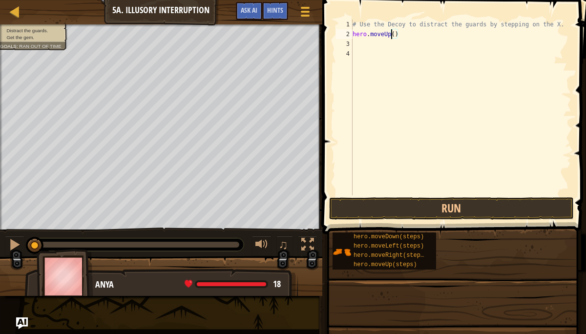
click at [392, 37] on div "# Use the Decoy to distract the guards by stepping on the X. hero . moveUp ( )" at bounding box center [461, 117] width 221 height 195
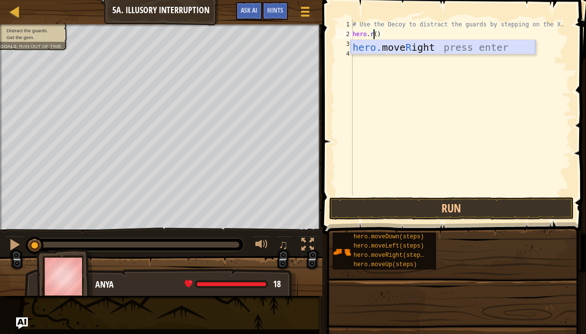
click at [416, 43] on div "hero. move R ight press enter" at bounding box center [443, 62] width 185 height 44
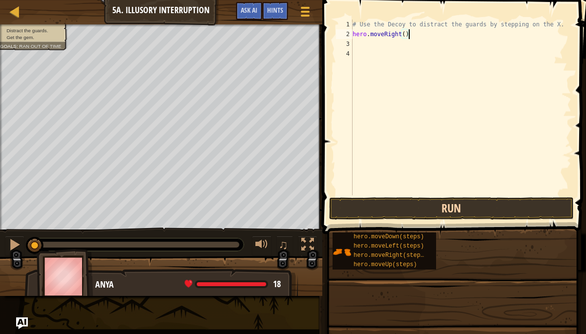
type textarea "hero.moveRight()"
click at [394, 205] on button "Run" at bounding box center [451, 208] width 245 height 22
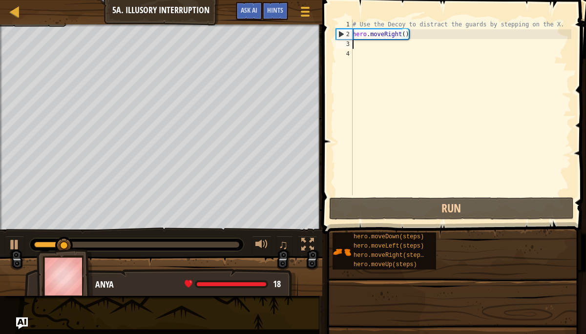
click at [380, 46] on div "# Use the Decoy to distract the guards by stepping on the X. hero . moveRight (…" at bounding box center [461, 117] width 221 height 195
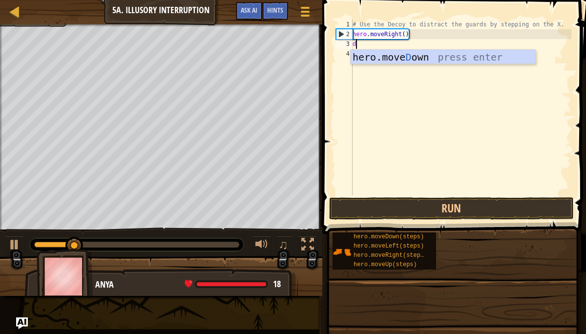
type textarea "do"
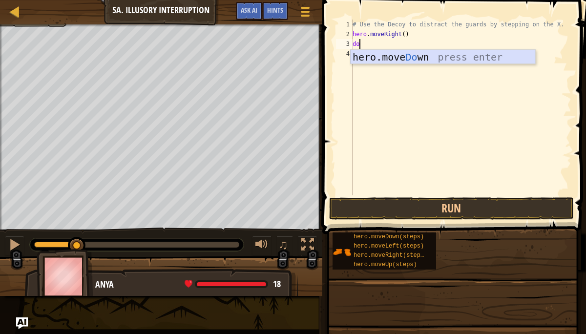
click at [388, 51] on div "hero.move Do wn press enter" at bounding box center [443, 72] width 185 height 44
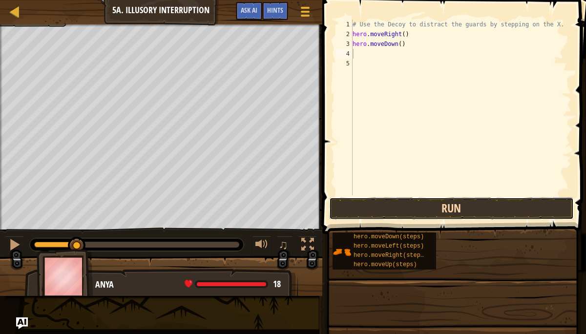
click at [383, 206] on button "Run" at bounding box center [451, 208] width 245 height 22
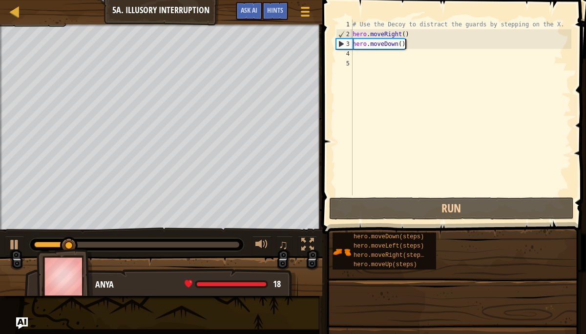
click at [407, 43] on div "# Use the Decoy to distract the guards by stepping on the X. hero . moveRight (…" at bounding box center [461, 117] width 221 height 195
type textarea "hero.moveDown()"
click at [405, 44] on div "# Use the Decoy to distract the guards by stepping on the X. hero . moveRight (…" at bounding box center [461, 117] width 221 height 195
click at [380, 55] on div "# Use the Decoy to distract the guards by stepping on the X. hero . moveRight (…" at bounding box center [461, 117] width 221 height 195
click at [404, 44] on div "# Use the Decoy to distract the guards by stepping on the X. hero . moveRight (…" at bounding box center [461, 117] width 221 height 195
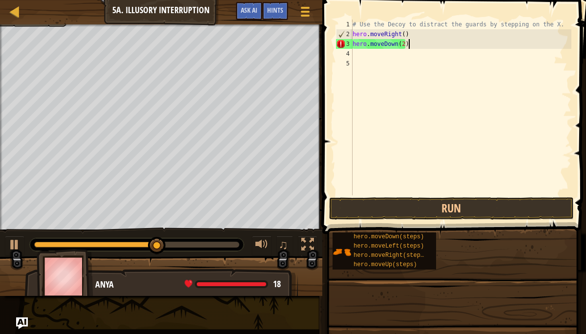
scroll to position [4, 4]
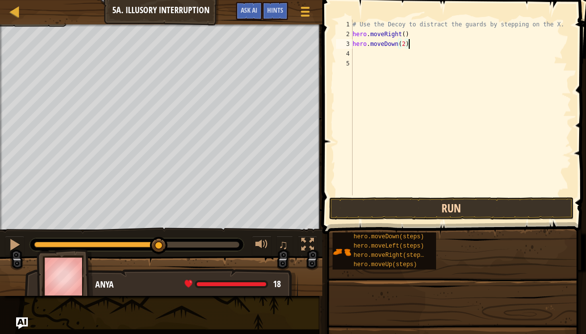
type textarea "hero.moveDown(2)"
click at [441, 203] on button "Run" at bounding box center [451, 208] width 245 height 22
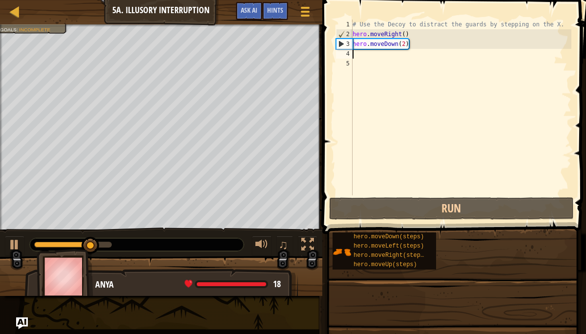
click at [386, 56] on div "# Use the Decoy to distract the guards by stepping on the X. hero . moveRight (…" at bounding box center [461, 117] width 221 height 195
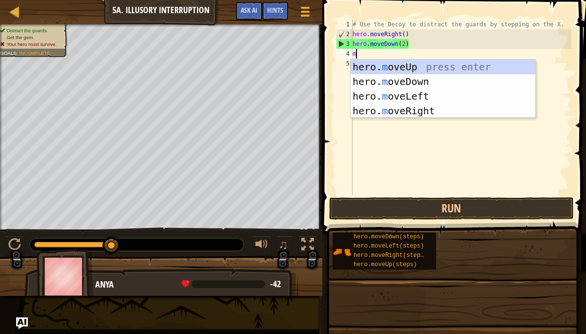
type textarea "mo"
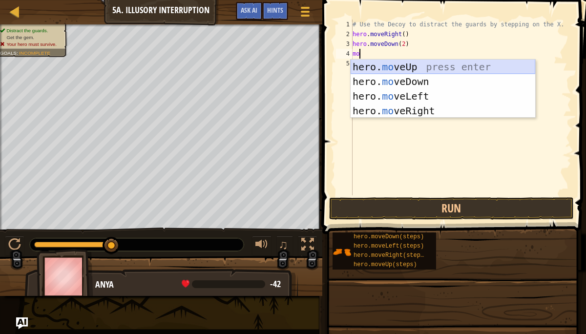
click at [405, 63] on div "hero. mo veUp press enter hero. mo veDown press enter hero. mo veLeft press ent…" at bounding box center [443, 104] width 185 height 88
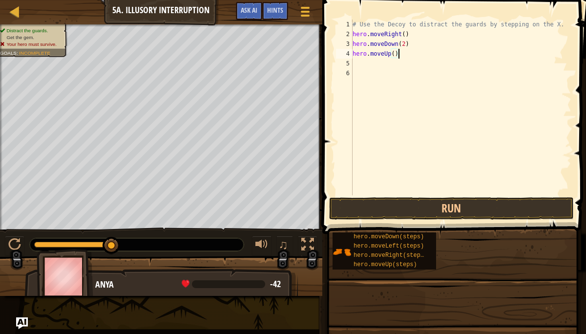
click at [397, 55] on div "# Use the Decoy to distract the guards by stepping on the X. hero . moveRight (…" at bounding box center [461, 117] width 221 height 195
click at [405, 208] on button "Run" at bounding box center [451, 208] width 245 height 22
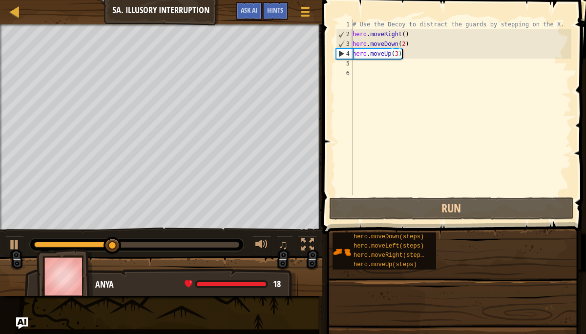
click at [401, 55] on div "# Use the Decoy to distract the guards by stepping on the X. hero . moveRight (…" at bounding box center [461, 117] width 221 height 195
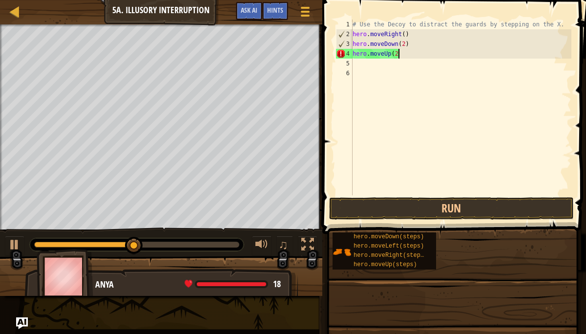
type textarea "hero.moveUp(2)"
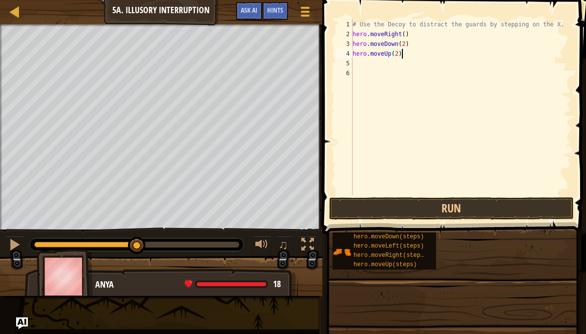
click at [372, 63] on div "# Use the Decoy to distract the guards by stepping on the X. hero . moveRight (…" at bounding box center [461, 117] width 221 height 195
type textarea "m"
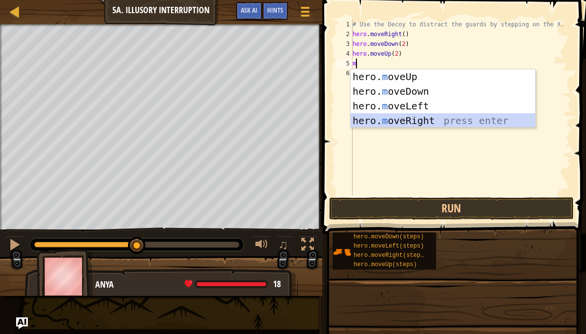
click at [390, 122] on div "hero. m oveUp press enter hero. m oveDown press enter hero. m oveLeft press ent…" at bounding box center [443, 113] width 185 height 88
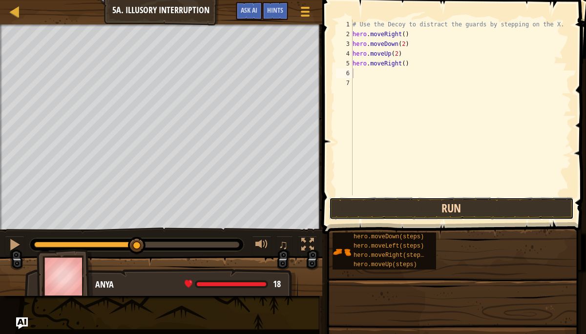
click at [415, 203] on button "Run" at bounding box center [451, 208] width 245 height 22
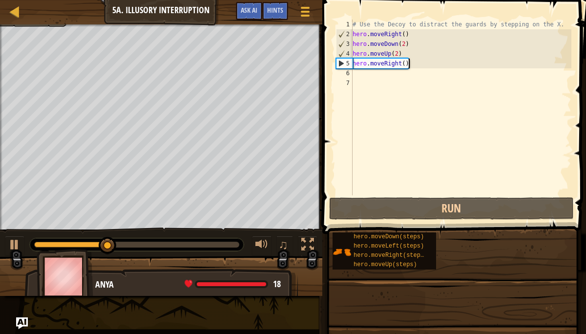
click at [409, 64] on div "# Use the Decoy to distract the guards by stepping on the X. hero . moveRight (…" at bounding box center [461, 117] width 221 height 195
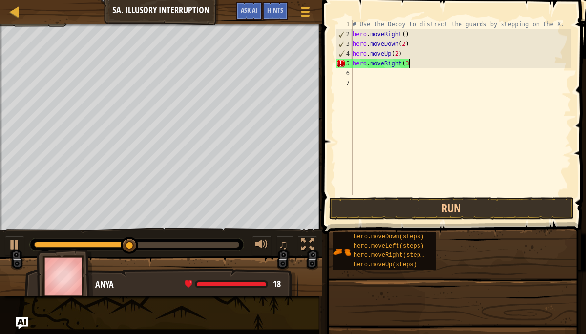
scroll to position [4, 4]
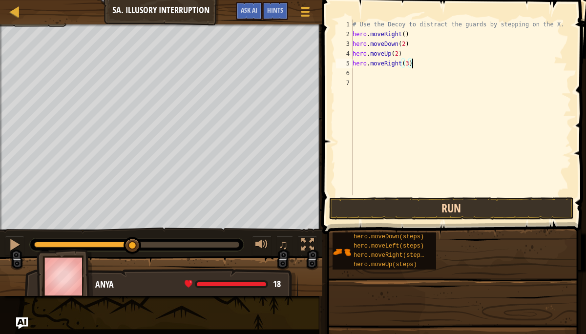
type textarea "hero.moveRight(3)"
click at [391, 213] on button "Run" at bounding box center [451, 208] width 245 height 22
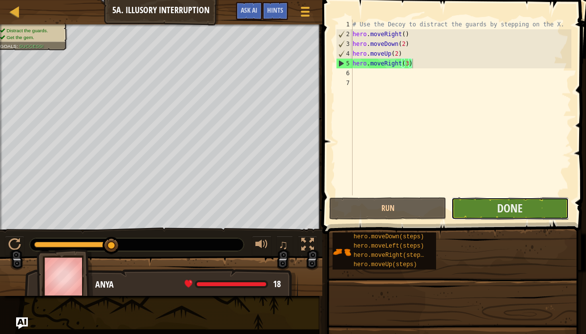
click at [478, 214] on button "Done" at bounding box center [509, 208] width 117 height 22
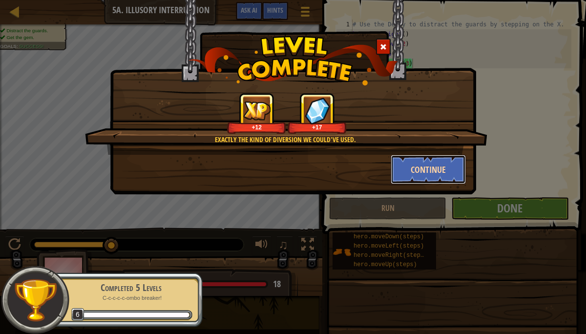
click at [419, 166] on button "Continue" at bounding box center [429, 169] width 76 height 29
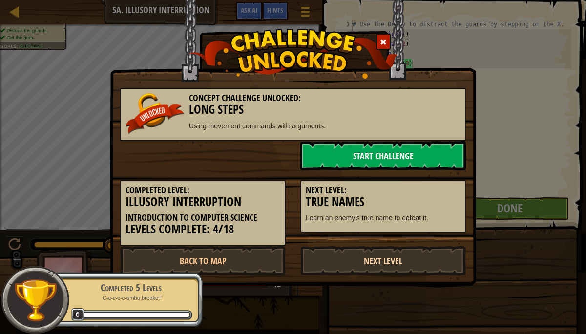
click at [406, 259] on link "Next Level" at bounding box center [383, 260] width 166 height 29
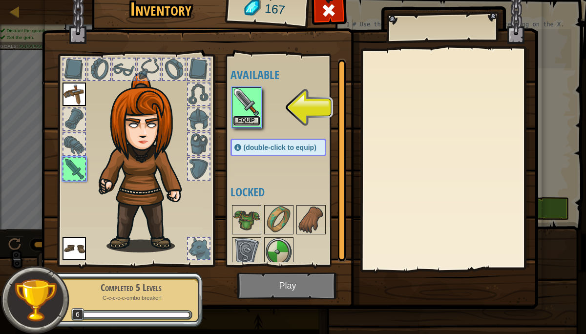
click at [252, 118] on button "Equip" at bounding box center [246, 121] width 27 height 10
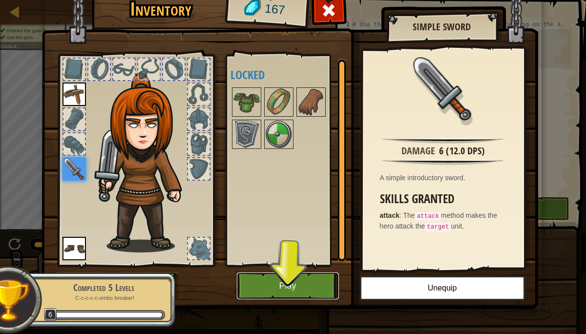
click at [275, 283] on button "Play" at bounding box center [288, 285] width 102 height 27
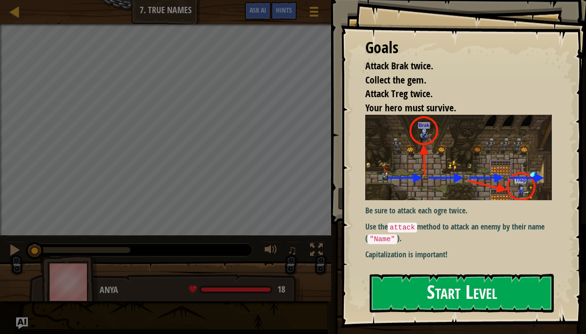
click at [401, 296] on button "Start Level" at bounding box center [462, 293] width 184 height 39
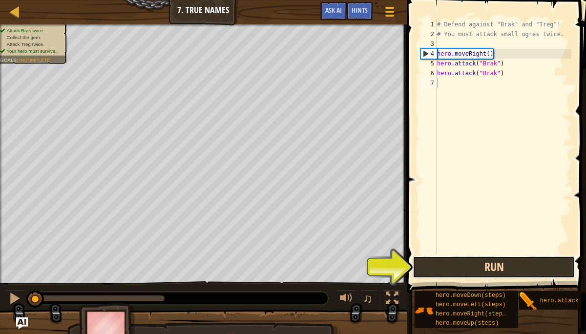
click at [467, 272] on button "Run" at bounding box center [494, 267] width 163 height 22
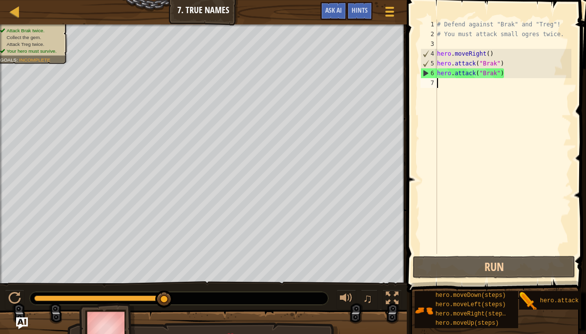
type textarea "m"
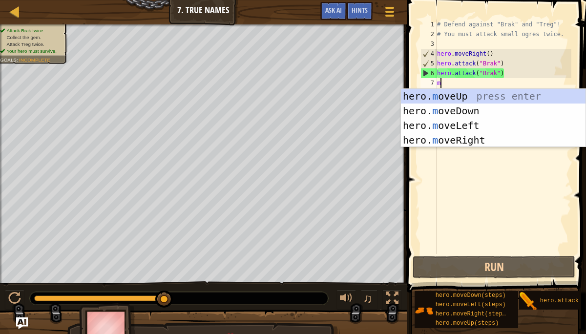
scroll to position [4, 0]
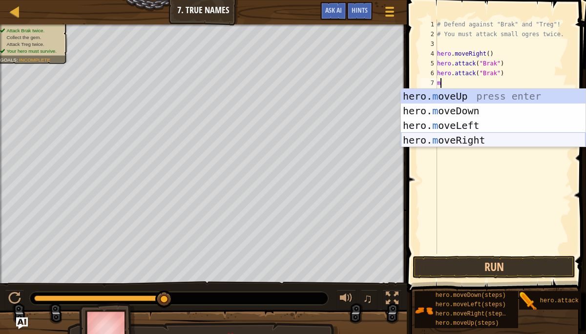
click at [475, 141] on div "hero. m oveUp press enter hero. m oveDown press enter hero. m oveLeft press ent…" at bounding box center [493, 133] width 185 height 88
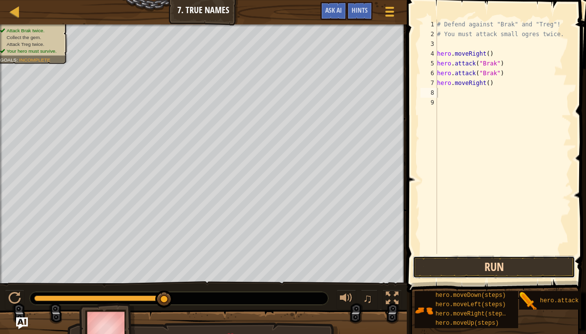
click at [464, 263] on button "Run" at bounding box center [494, 267] width 163 height 22
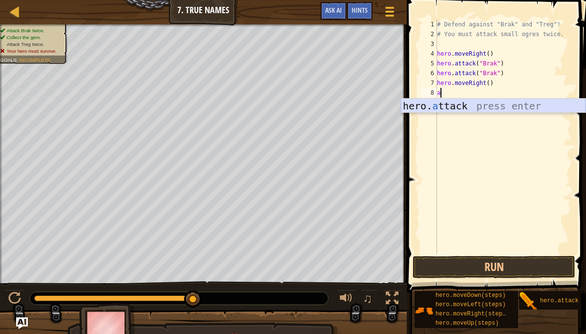
click at [461, 106] on div "hero. a ttack press enter" at bounding box center [493, 121] width 185 height 44
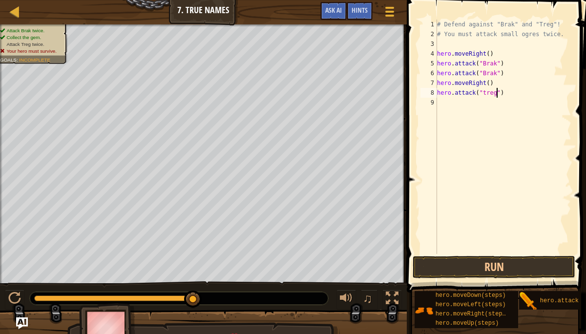
scroll to position [4, 5]
click at [494, 268] on button "Run" at bounding box center [494, 267] width 163 height 22
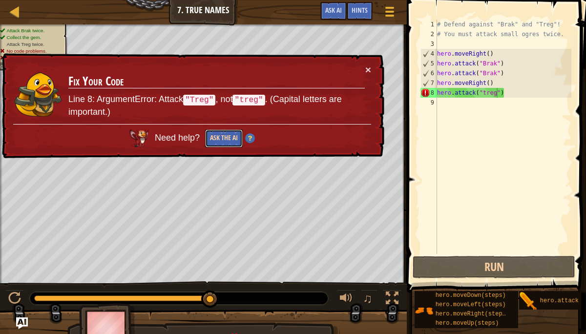
click at [219, 137] on button "Ask the AI" at bounding box center [224, 138] width 38 height 18
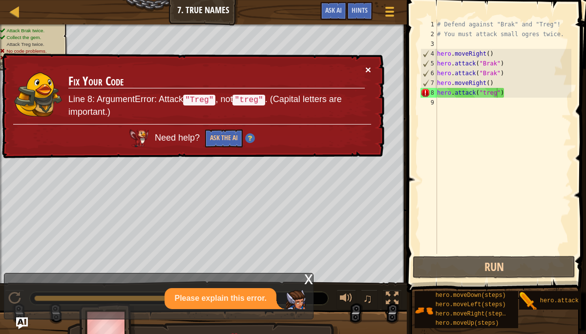
click at [370, 67] on button "×" at bounding box center [368, 69] width 6 height 10
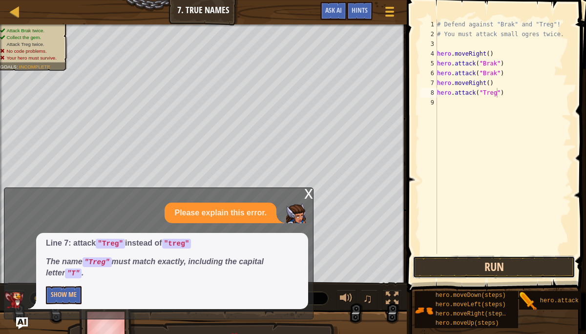
click at [467, 263] on button "Run" at bounding box center [494, 267] width 163 height 22
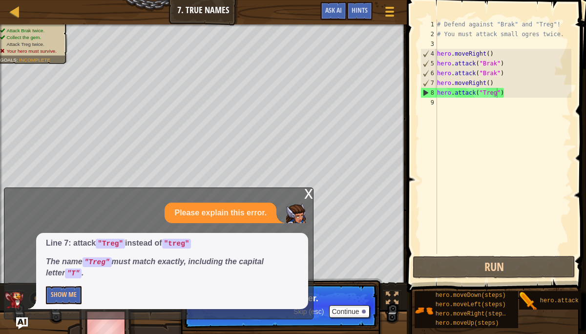
click at [307, 190] on div "x" at bounding box center [308, 193] width 9 height 10
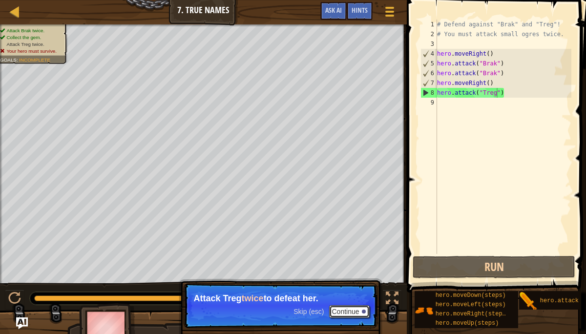
click at [351, 312] on button "Continue" at bounding box center [349, 311] width 41 height 13
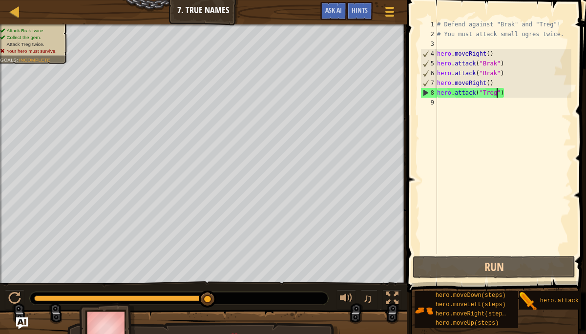
scroll to position [4, 5]
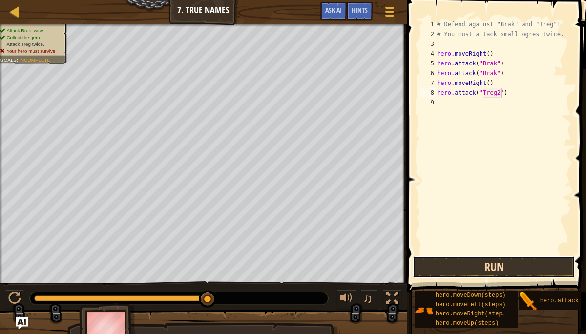
click at [458, 267] on button "Run" at bounding box center [494, 267] width 163 height 22
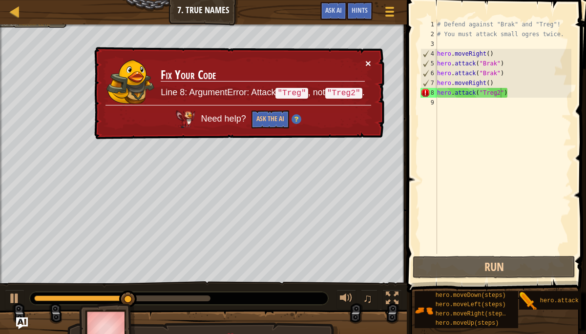
click at [367, 60] on button "×" at bounding box center [368, 63] width 6 height 10
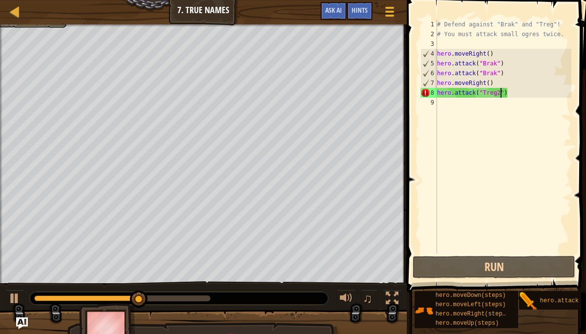
type textarea "hero.attack("Treg")"
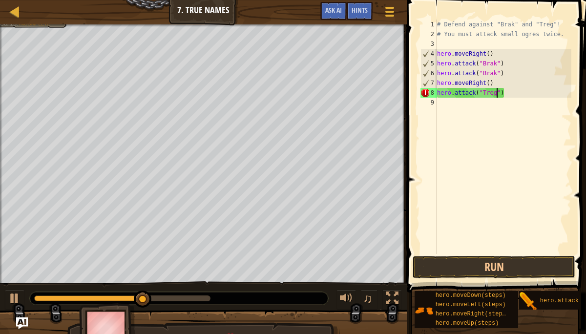
scroll to position [4, 5]
click at [444, 103] on div "# Defend against "Brak" and "Treg"! # You must attack small ogres twice. hero .…" at bounding box center [503, 147] width 136 height 254
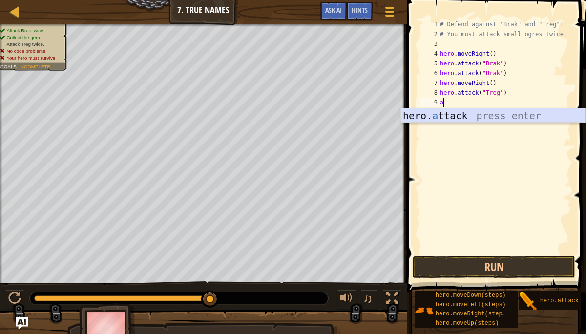
click at [453, 114] on div "hero. a ttack press enter" at bounding box center [493, 130] width 185 height 44
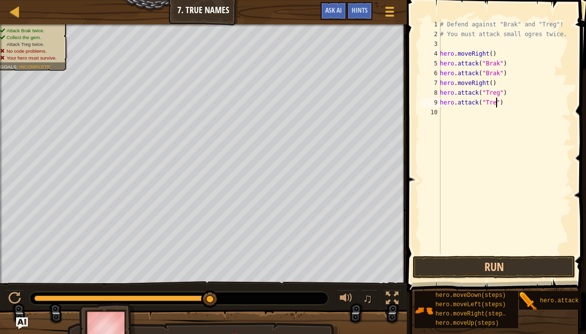
scroll to position [4, 5]
type textarea "hero.attack("Treg")"
click at [499, 267] on button "Run" at bounding box center [494, 267] width 163 height 22
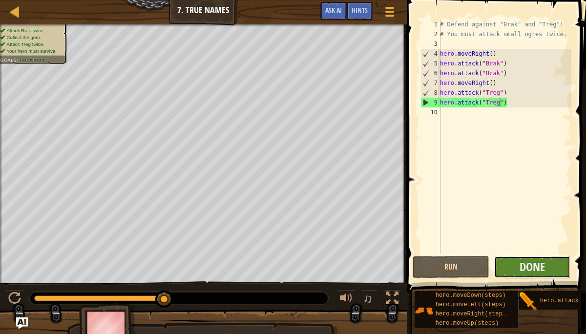
click at [554, 268] on button "Done" at bounding box center [532, 267] width 77 height 22
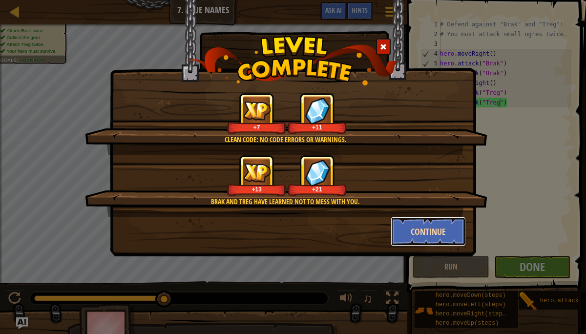
click at [421, 229] on button "Continue" at bounding box center [429, 231] width 76 height 29
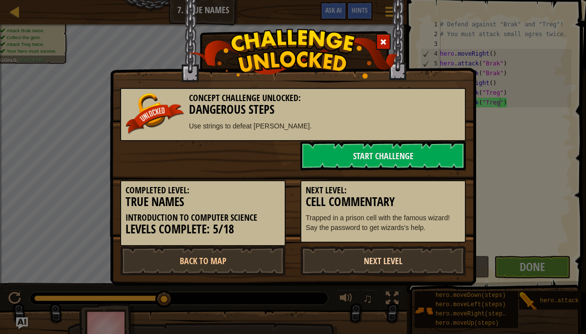
click at [410, 254] on link "Next Level" at bounding box center [383, 260] width 166 height 29
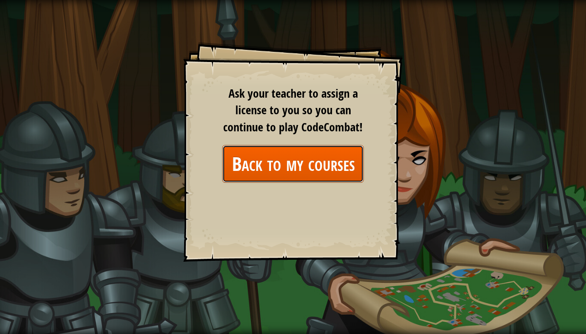
click at [311, 155] on link "Back to my courses" at bounding box center [293, 164] width 142 height 38
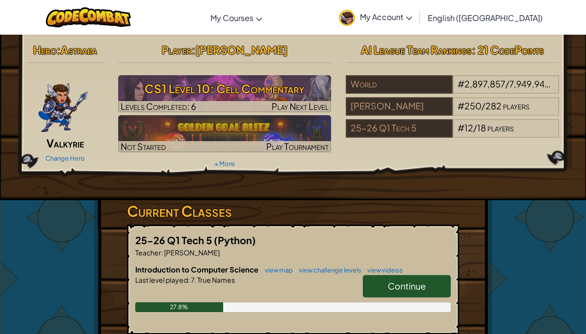
click at [371, 282] on link "Continue" at bounding box center [407, 286] width 88 height 22
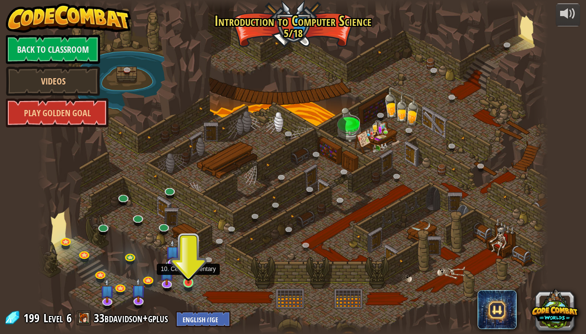
click at [188, 280] on img at bounding box center [188, 269] width 12 height 28
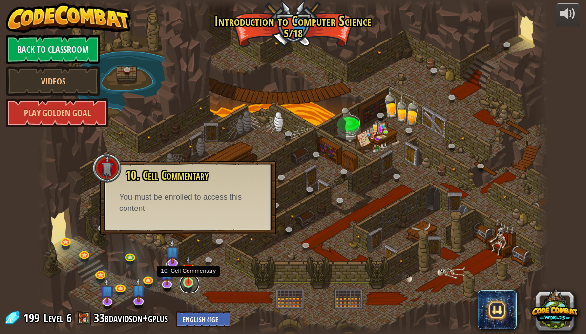
click at [185, 285] on link at bounding box center [190, 284] width 20 height 20
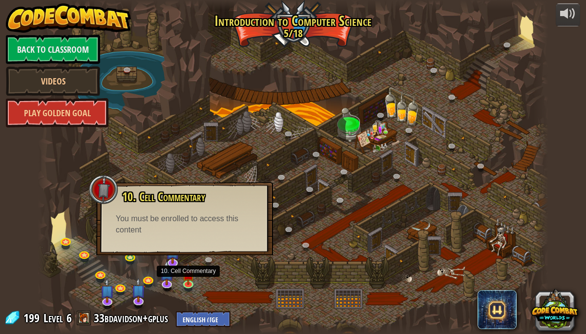
click at [190, 248] on div "10. Cell Commentary Trapped in a prison cell with the famous wizard! Say the pa…" at bounding box center [184, 218] width 177 height 73
click at [166, 280] on img at bounding box center [167, 267] width 14 height 32
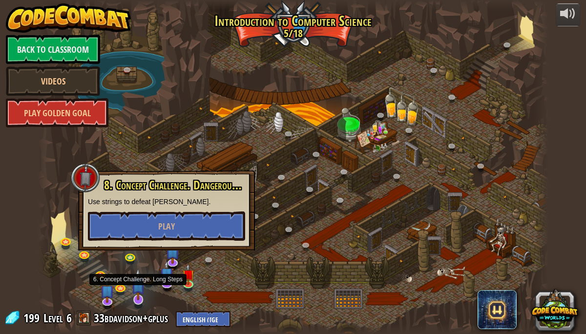
click at [133, 297] on img at bounding box center [138, 284] width 14 height 32
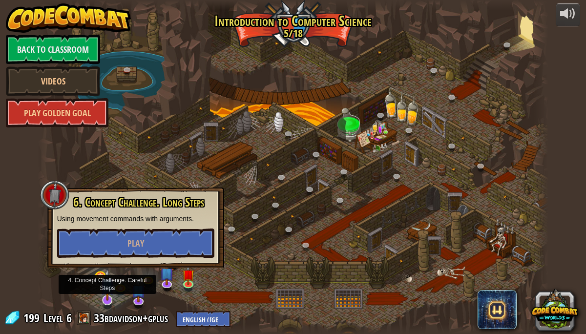
click at [111, 300] on img at bounding box center [108, 285] width 14 height 32
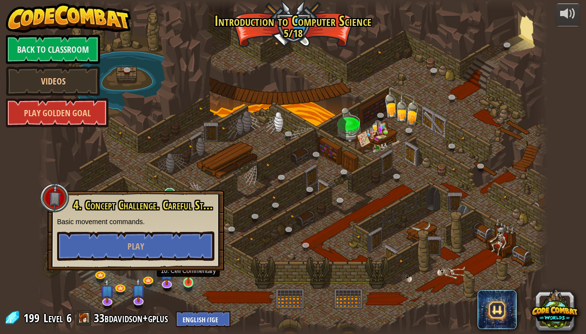
click at [185, 278] on img at bounding box center [188, 269] width 12 height 28
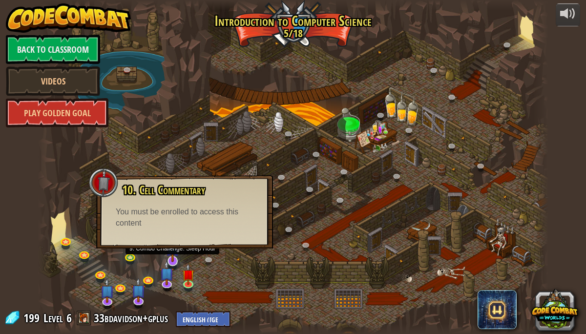
click at [170, 260] on img at bounding box center [173, 246] width 14 height 32
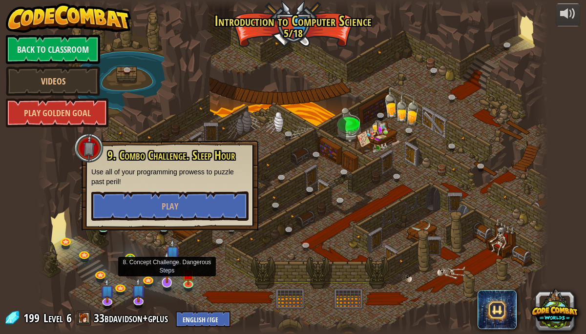
click at [167, 276] on img at bounding box center [167, 267] width 14 height 32
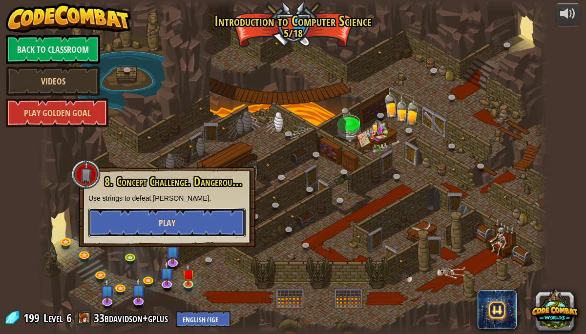
click at [179, 221] on button "Play" at bounding box center [166, 222] width 157 height 29
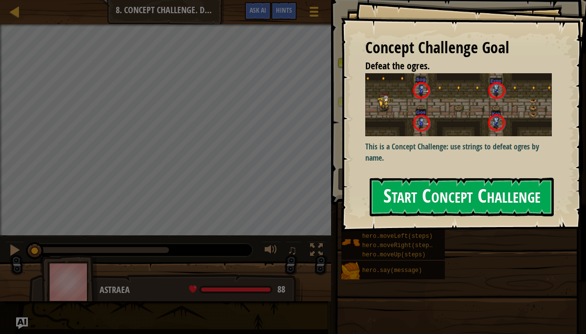
click at [410, 203] on button "Start Concept Challenge" at bounding box center [462, 197] width 184 height 39
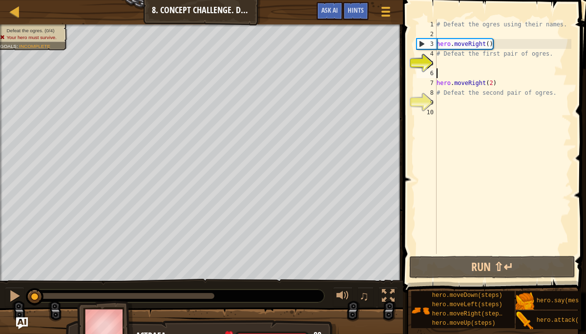
click at [445, 70] on div "# Defeat the ogres using their names. hero . moveRight ( ) # Defeat the first p…" at bounding box center [503, 147] width 137 height 254
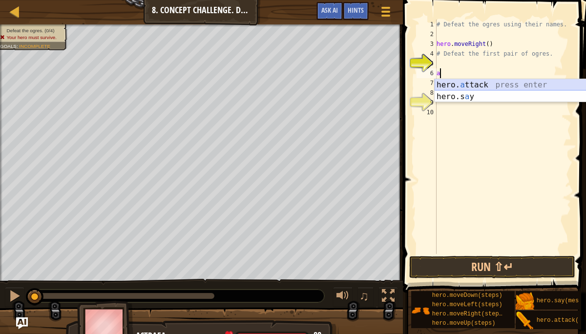
click at [489, 81] on div "hero. a ttack press enter hero.s a y press enter" at bounding box center [527, 102] width 185 height 47
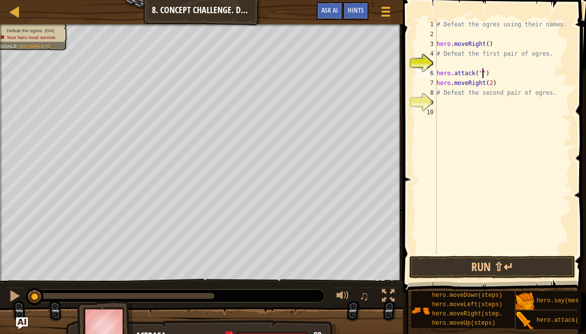
scroll to position [4, 4]
type textarea "hero.attack("Sog")"
click at [488, 61] on div "# Defeat the ogres using their names. hero . moveRight ( ) # Defeat the first p…" at bounding box center [503, 147] width 137 height 254
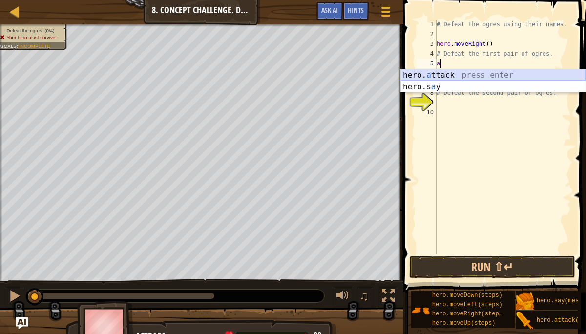
click at [480, 76] on div "hero. a ttack press enter hero.s a y press enter" at bounding box center [493, 92] width 185 height 47
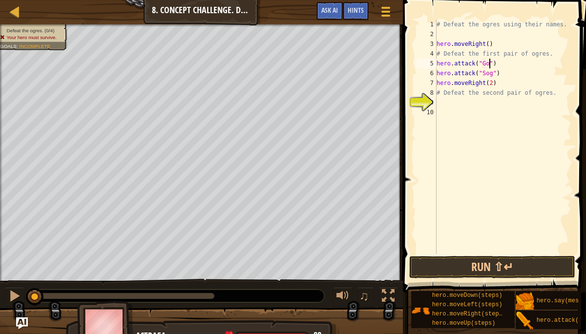
scroll to position [4, 4]
click at [497, 262] on button "Run ⇧↵" at bounding box center [492, 267] width 166 height 22
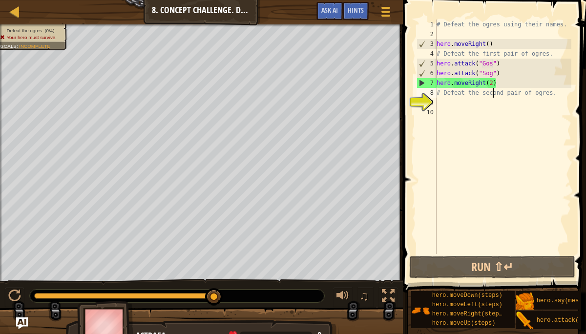
click at [494, 88] on div "# Defeat the ogres using their names. hero . moveRight ( ) # Defeat the first p…" at bounding box center [503, 147] width 137 height 254
click at [497, 83] on div "# Defeat the ogres using their names. hero . moveRight ( ) # Defeat the first p…" at bounding box center [503, 147] width 137 height 254
click at [549, 54] on div "# Defeat the ogres using their names. hero . moveRight ( ) # Defeat the first p…" at bounding box center [503, 147] width 137 height 254
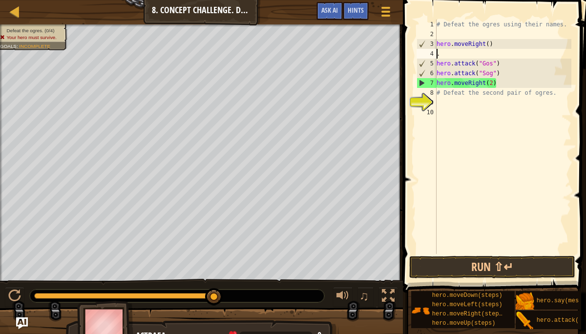
scroll to position [4, 0]
type textarea "hero.moveRight(."
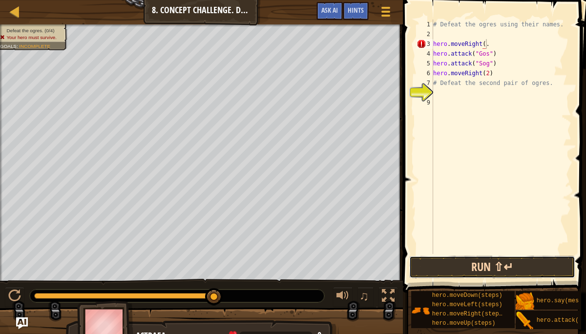
click at [545, 264] on button "Run ⇧↵" at bounding box center [492, 267] width 166 height 22
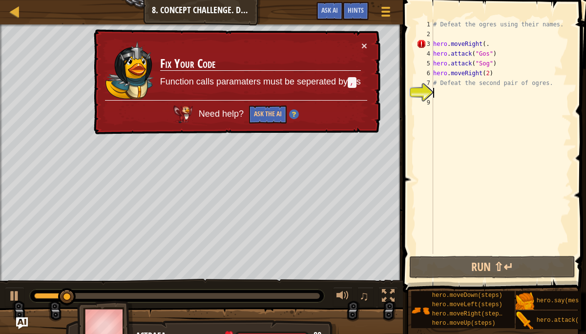
click at [440, 95] on div "# Defeat the ogres using their names. hero . moveRight ( . hero . attack ( "Gos…" at bounding box center [501, 147] width 141 height 254
click at [270, 115] on button "Ask the AI" at bounding box center [268, 114] width 38 height 18
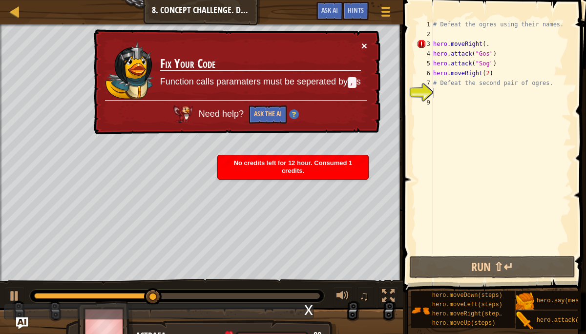
click at [364, 43] on button "×" at bounding box center [364, 46] width 6 height 10
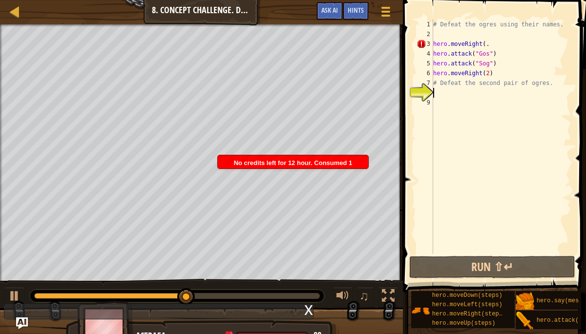
click at [503, 49] on div "# Defeat the ogres using their names. hero . moveRight ( . hero . attack ( "Gos…" at bounding box center [501, 147] width 141 height 254
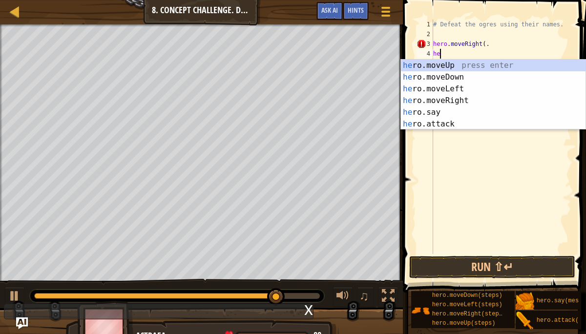
type textarea "h"
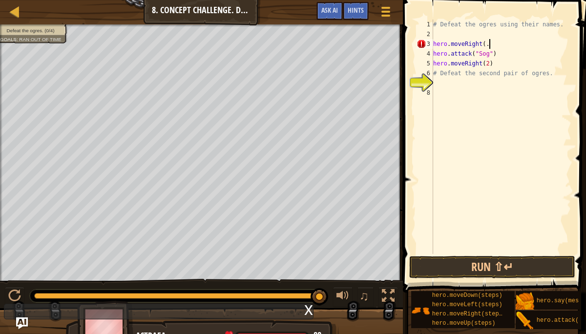
click at [495, 56] on div "# Defeat the ogres using their names. hero . moveRight ( . hero . attack ( "Sog…" at bounding box center [501, 147] width 141 height 254
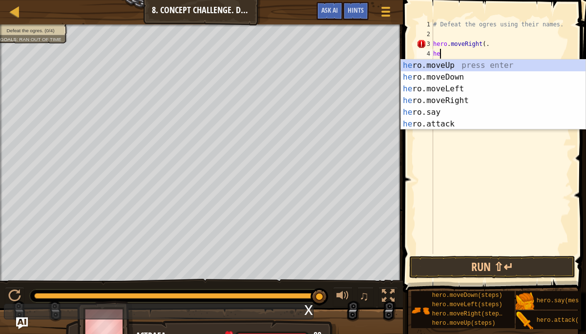
type textarea "h"
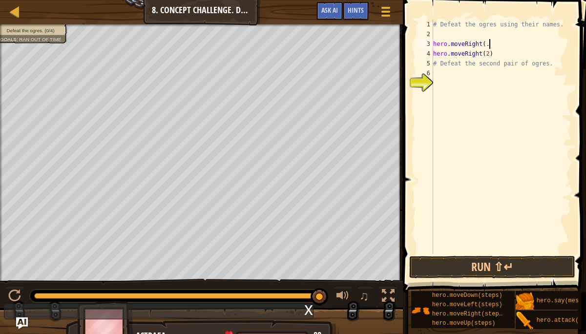
type textarea "hero.moveRight"
click at [452, 35] on div "# Defeat the ogres using their names. hero . moveRight hero . moveRight ( 2 ) #…" at bounding box center [501, 147] width 141 height 254
click at [450, 45] on div "# Defeat the ogres using their names. hero . moveRight hero . moveRight ( 2 ) #…" at bounding box center [501, 147] width 141 height 254
click at [480, 44] on div "# Defeat the ogres using their names. hero . moveRight hero . moveRight ( 2 ) #…" at bounding box center [501, 147] width 141 height 254
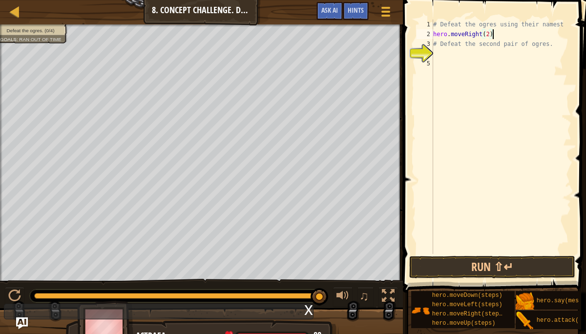
click at [496, 36] on div "# Defeat the ogres using their namest hero . moveRight ( 2 ) # Defeat the secon…" at bounding box center [501, 147] width 141 height 254
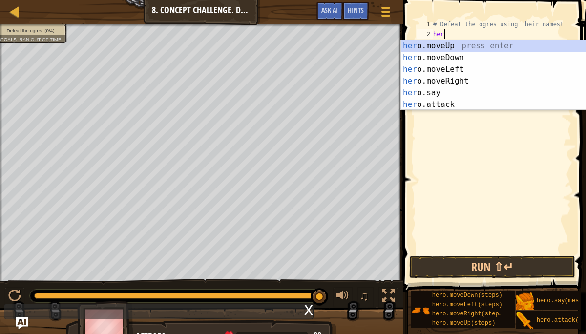
type textarea "h"
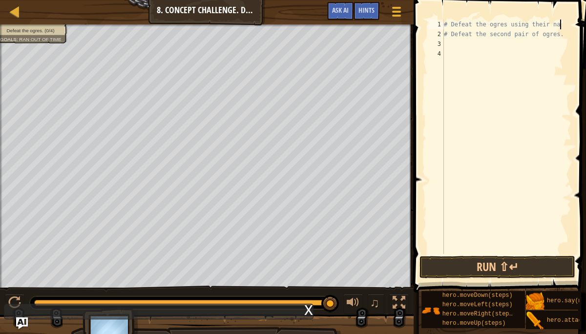
scroll to position [0, 0]
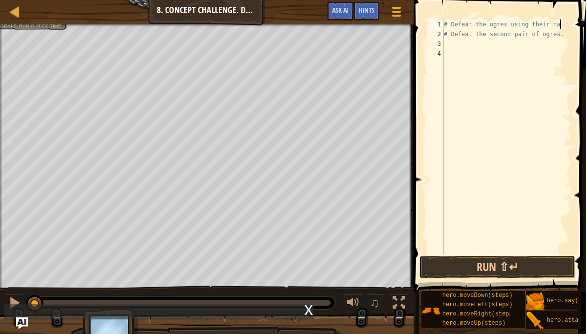
drag, startPoint x: 331, startPoint y: 304, endPoint x: 11, endPoint y: 304, distance: 319.8
click at [10, 304] on div "Map Introduction to Computer Science 8. Concept Challenge. Dangerous Steps Game…" at bounding box center [293, 167] width 586 height 334
click at [309, 310] on div "x" at bounding box center [308, 309] width 9 height 10
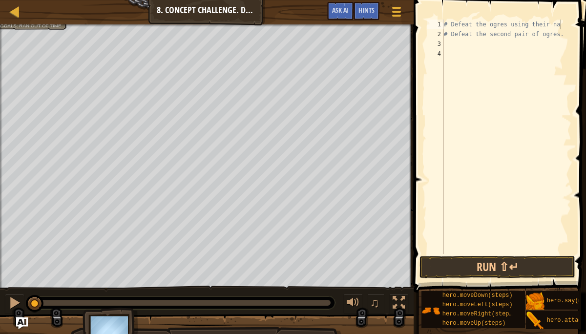
type textarea "# Defeat the second pair of ogres."
click at [501, 32] on div "# Defeat the ogres using their na # Defeat the second pair of ogres." at bounding box center [506, 147] width 129 height 254
click at [445, 32] on div "# Defeat the ogres using their na # Defeat the second pair of ogres." at bounding box center [506, 147] width 129 height 254
click at [444, 45] on div "# Defeat the ogres using their na # Defeat the second pair of ogres." at bounding box center [506, 147] width 129 height 254
click at [510, 35] on div "# Defeat the ogres using their na # Defeat the second pair of ogres." at bounding box center [506, 147] width 129 height 254
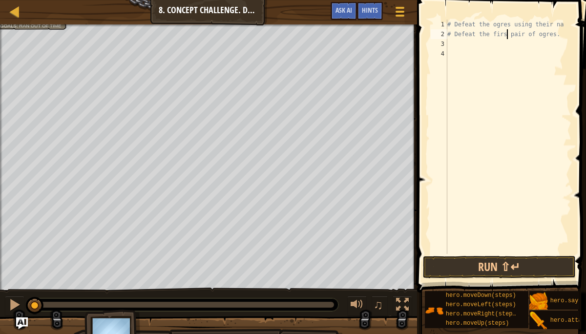
type textarea "# Defeat the first pair of ogres."
click at [454, 42] on div "# Defeat the ogres using their na # Defeat the first pair of ogres." at bounding box center [508, 147] width 126 height 254
click at [454, 45] on div "# Defeat the ogres using their na # Defeat the first pair of ogres. #defeat the…" at bounding box center [508, 147] width 126 height 254
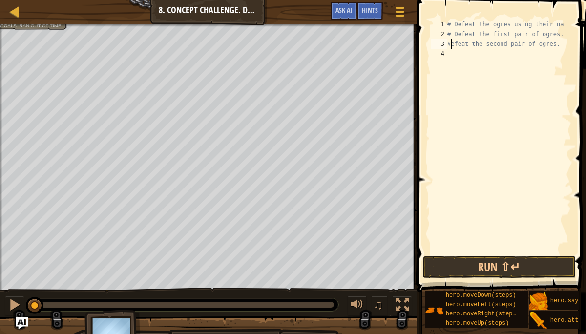
scroll to position [4, 0]
type textarea "#Defeat the second pair of ogres."
click at [477, 263] on button "Run ⇧↵" at bounding box center [499, 267] width 152 height 22
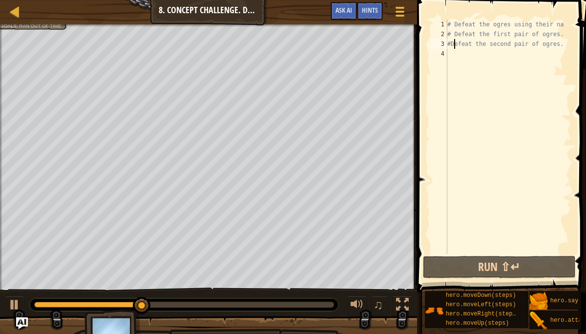
click at [553, 45] on div "# Defeat the ogres using their na # Defeat the first pair of ogres. #Defeat the…" at bounding box center [508, 147] width 126 height 254
drag, startPoint x: 546, startPoint y: 44, endPoint x: 559, endPoint y: 45, distance: 13.2
click at [556, 45] on div "# Defeat the ogres using their na # Defeat the first pair of ogres. #Defeat the…" at bounding box center [508, 137] width 126 height 234
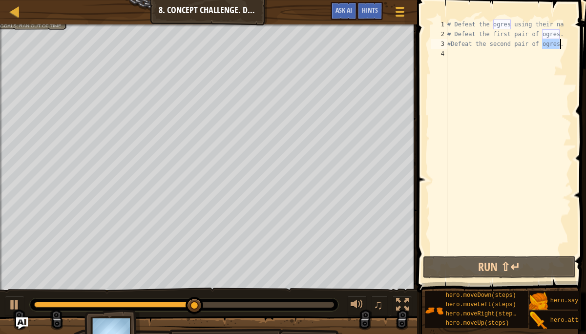
click at [556, 45] on div "# Defeat the ogres using their na # Defeat the first pair of ogres. #Defeat the…" at bounding box center [508, 147] width 126 height 254
click at [533, 46] on div "# Defeat the ogres using their na # Defeat the first pair of ogres. #Defeat the…" at bounding box center [508, 147] width 126 height 254
click at [543, 43] on div "# Defeat the ogres using their na # Defeat the first pair of ogres. #Defeat the…" at bounding box center [508, 147] width 126 height 254
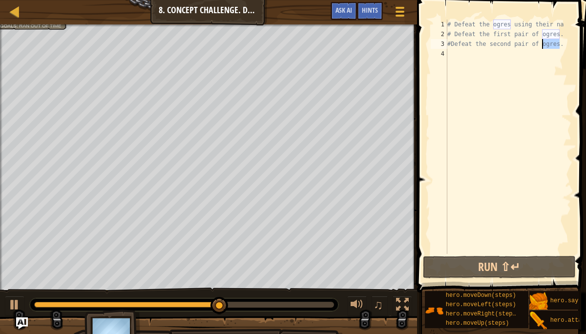
click at [543, 43] on div "# Defeat the ogres using their na # Defeat the first pair of ogres. #Defeat the…" at bounding box center [508, 147] width 126 height 254
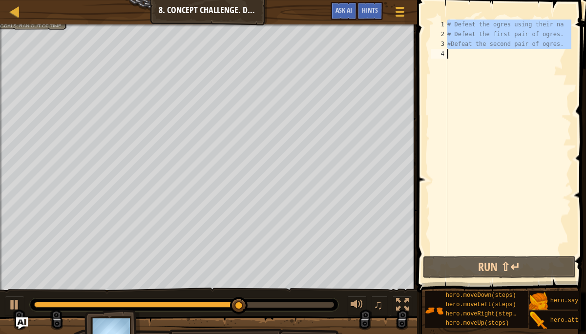
click at [541, 45] on div "# Defeat the ogres using their na # Defeat the first pair of ogres. #Defeat the…" at bounding box center [508, 137] width 126 height 234
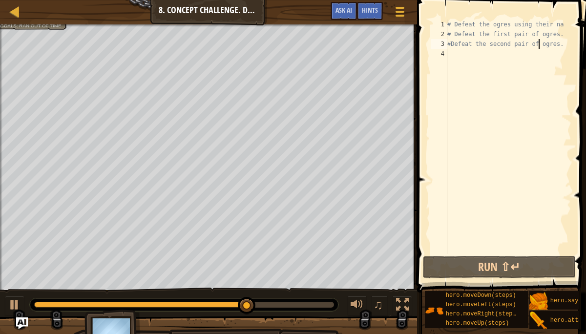
click at [541, 45] on div "# Defeat the ogres using their na # Defeat the first pair of ogres. #Defeat the…" at bounding box center [508, 147] width 126 height 254
click at [541, 45] on div "# Defeat the ogres using their na # Defeat the first pair of ogres. #Defeat the…" at bounding box center [508, 137] width 126 height 234
click at [541, 45] on div "# Defeat the ogres using their na # Defeat the first pair of ogres. #Defeat the…" at bounding box center [508, 147] width 126 height 254
click at [540, 45] on div "# Defeat the ogres using their na # Defeat the first pair of ogres. #Defeat the…" at bounding box center [508, 137] width 126 height 234
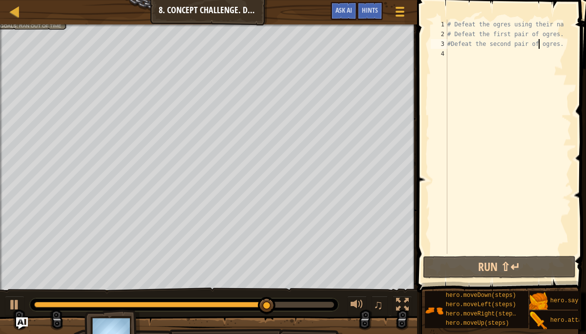
click at [540, 45] on div "# Defeat the ogres using their na # Defeat the first pair of ogres. #Defeat the…" at bounding box center [508, 147] width 126 height 254
type textarea "#Defeat the second pair of ogres."
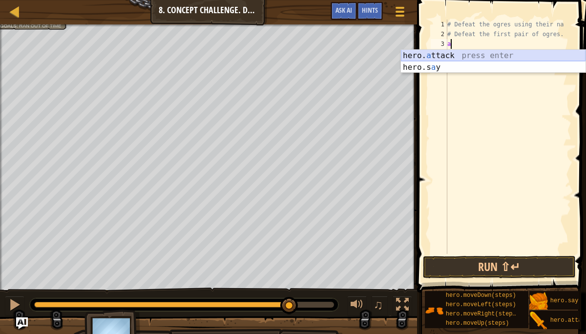
click at [529, 53] on div "hero. a ttack press enter hero.s a y press enter" at bounding box center [493, 73] width 185 height 47
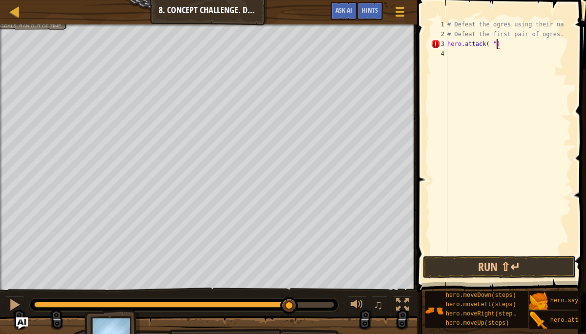
click at [496, 44] on div "# Defeat the ogres using their na # Defeat the first pair of ogres. hero . atta…" at bounding box center [508, 147] width 126 height 254
click at [490, 45] on div "# Defeat the ogres using their na # Defeat the first pair of ogres. hero . atta…" at bounding box center [508, 147] width 126 height 254
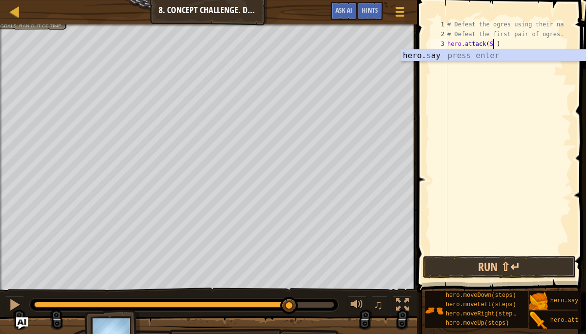
scroll to position [4, 4]
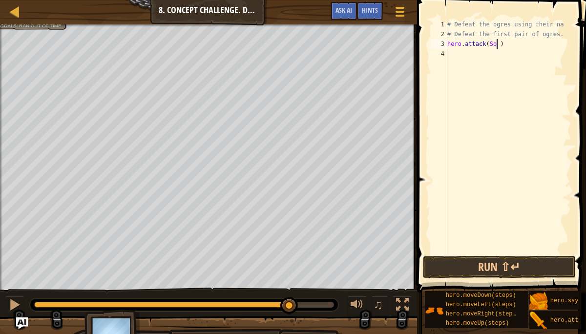
type textarea "hero.attack(Sog )"
click at [451, 53] on div "# Defeat the ogres using their na # Defeat the first pair of ogres. hero . atta…" at bounding box center [508, 147] width 126 height 254
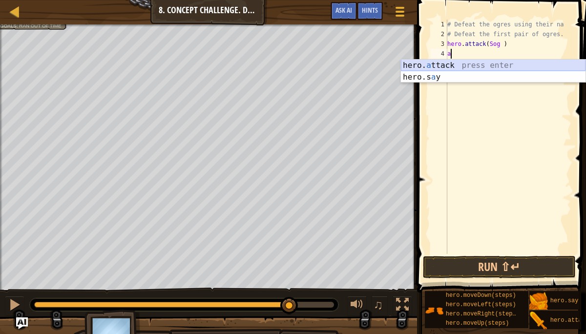
click at [447, 61] on div "hero. a ttack press enter hero.s a y press enter" at bounding box center [493, 83] width 185 height 47
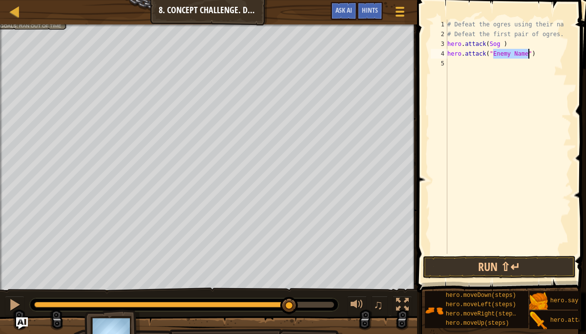
click at [516, 53] on div "# Defeat the ogres using their na # Defeat the first pair of ogres. hero . atta…" at bounding box center [508, 147] width 126 height 254
click at [529, 54] on div "# Defeat the ogres using their na # Defeat the first pair of ogres. hero . atta…" at bounding box center [508, 147] width 126 height 254
type textarea "hero.attack("Sog")"
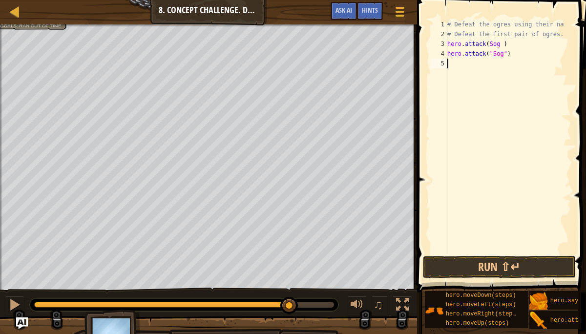
click at [457, 60] on div "# Defeat the ogres using their na # Defeat the first pair of ogres. hero . atta…" at bounding box center [508, 147] width 126 height 254
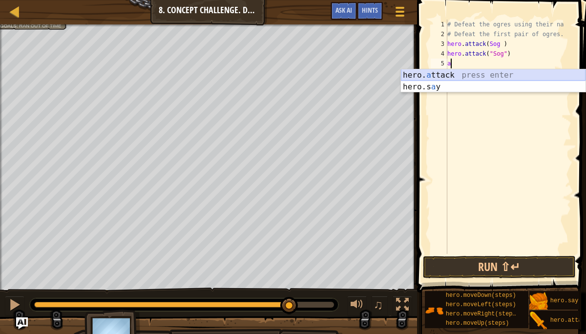
click at [457, 70] on div "hero. a ttack press enter hero.s a y press enter" at bounding box center [493, 92] width 185 height 47
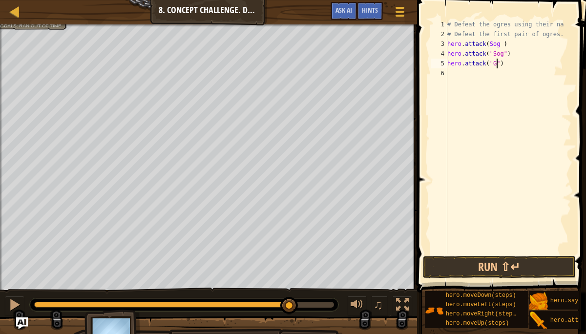
scroll to position [4, 4]
type textarea "hero.attack("Gos")"
click at [471, 72] on div "# Defeat the ogres using their na # Defeat the first pair of ogres. hero . atta…" at bounding box center [508, 147] width 126 height 254
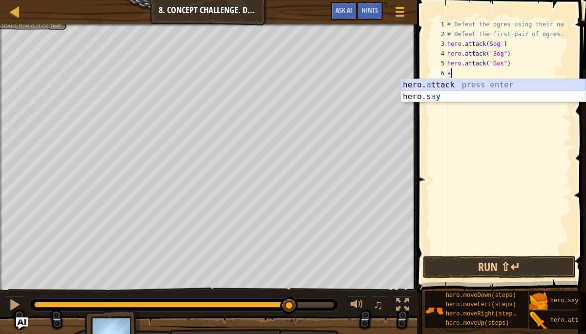
click at [472, 80] on div "hero. a ttack press enter hero.s a y press enter" at bounding box center [493, 102] width 185 height 47
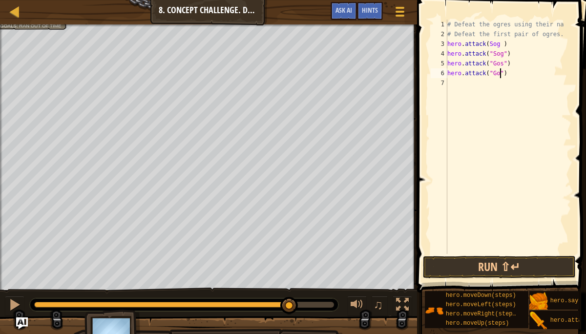
scroll to position [4, 4]
click at [499, 263] on button "Run ⇧↵" at bounding box center [499, 267] width 152 height 22
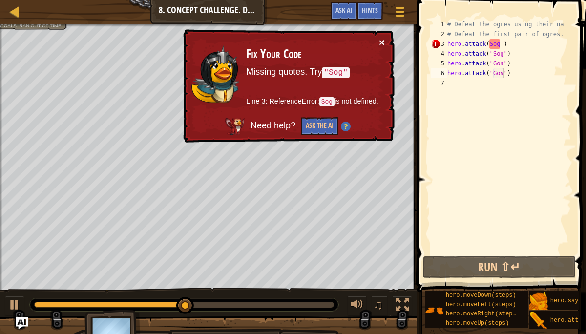
click at [381, 40] on button "×" at bounding box center [382, 42] width 6 height 10
click at [377, 42] on td "Fix Your Code Missing quotes. Try "Sog" Line 3: ReferenceError: Sog is not defi…" at bounding box center [312, 75] width 133 height 76
click at [501, 42] on div "# Defeat the ogres using their na # Defeat the first pair of ogres. hero . atta…" at bounding box center [508, 147] width 126 height 254
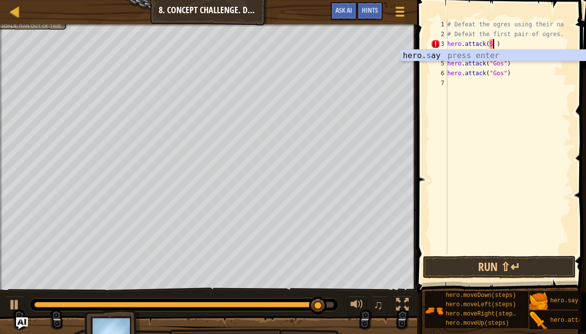
scroll to position [4, 3]
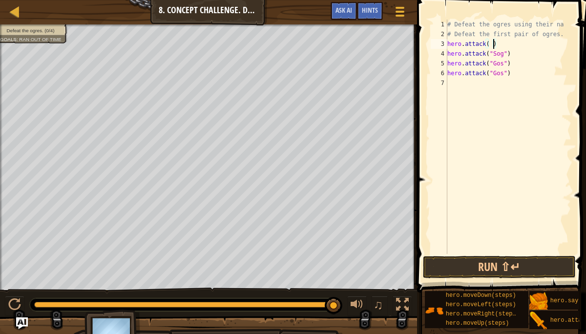
click at [493, 44] on div "# Defeat the ogres using their na # Defeat the first pair of ogres. hero . atta…" at bounding box center [508, 147] width 126 height 254
click at [490, 44] on div "# Defeat the ogres using their na # Defeat the first pair of ogres. hero . atta…" at bounding box center [508, 147] width 126 height 254
click at [503, 41] on div "# Defeat the ogres using their na # Defeat the first pair of ogres. hero . atta…" at bounding box center [508, 147] width 126 height 254
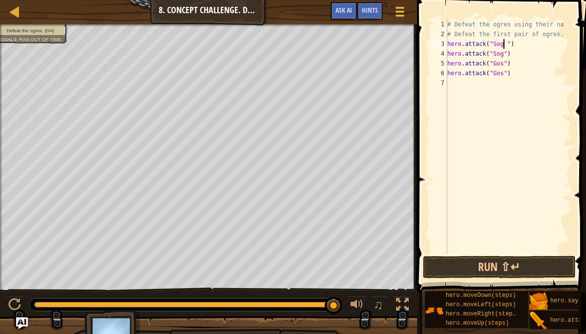
click at [505, 42] on div "# Defeat the ogres using their na # Defeat the first pair of ogres. hero . atta…" at bounding box center [508, 147] width 126 height 254
click at [506, 41] on div "# Defeat the ogres using their na # Defeat the first pair of ogres. hero . atta…" at bounding box center [508, 147] width 126 height 254
click at [501, 263] on button "Run ⇧↵" at bounding box center [499, 267] width 152 height 22
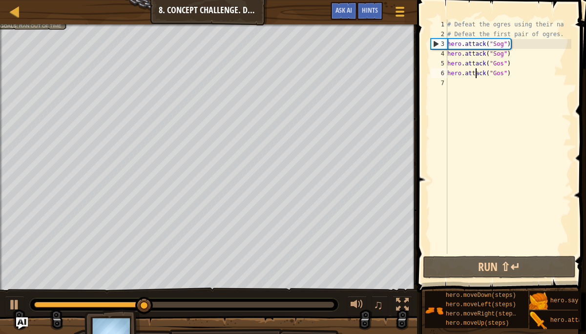
click at [475, 78] on div "# Defeat the ogres using their na # Defeat the first pair of ogres. hero . atta…" at bounding box center [508, 147] width 126 height 254
type textarea "hero.attack("Gos")"
click at [466, 82] on div "# Defeat the ogres using their na # Defeat the first pair of ogres. hero . atta…" at bounding box center [508, 147] width 126 height 254
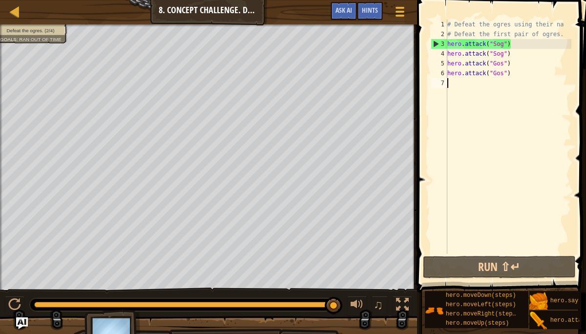
type textarea "m"
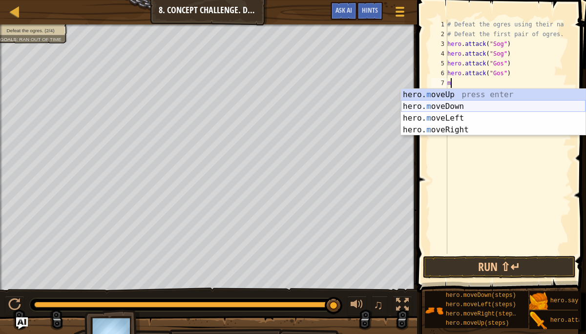
click at [464, 103] on div "hero. m oveUp press enter hero. m oveDown press enter hero. m oveLeft press ent…" at bounding box center [493, 124] width 185 height 70
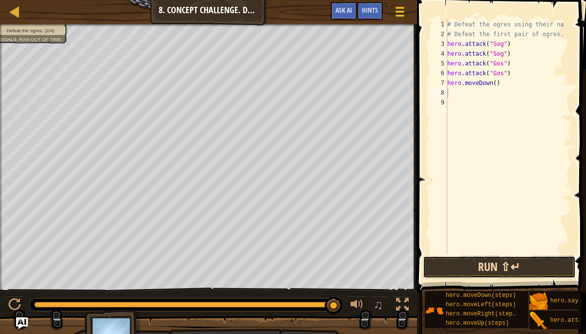
click at [466, 268] on button "Run ⇧↵" at bounding box center [499, 267] width 152 height 22
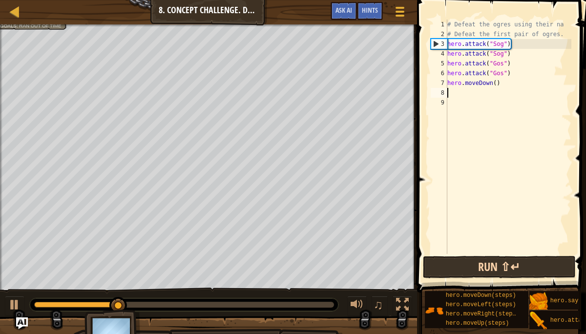
type textarea "m"
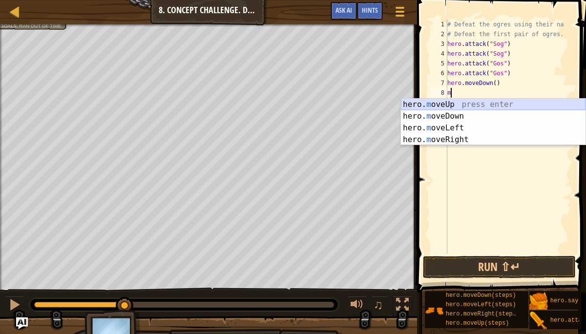
click at [473, 103] on div "hero. m oveUp press enter hero. m oveDown press enter hero. m oveLeft press ent…" at bounding box center [493, 134] width 185 height 70
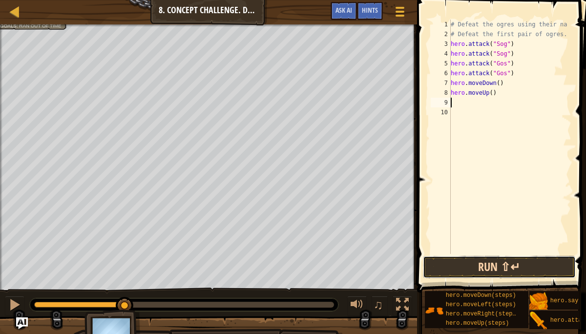
click at [460, 267] on button "Run ⇧↵" at bounding box center [499, 267] width 152 height 22
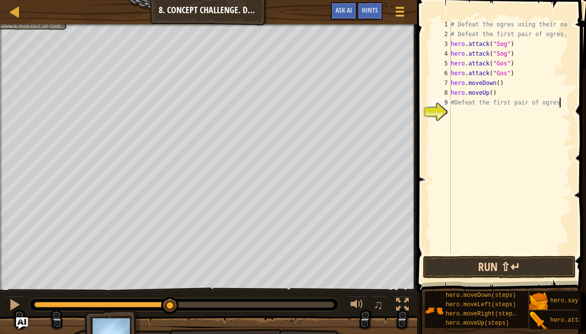
scroll to position [4, 9]
type textarea "#Defeat the first pair of ogres."
click at [460, 266] on button "Run ⇧↵" at bounding box center [499, 267] width 152 height 22
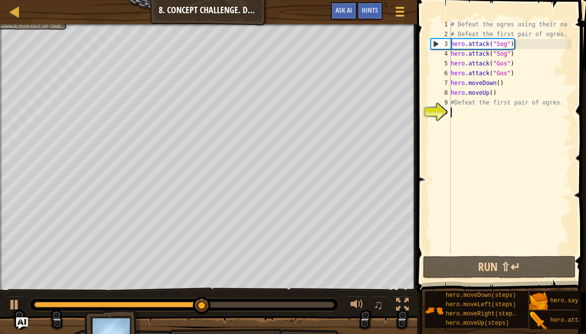
click at [457, 116] on div "# Defeat the ogres using their na # Defeat the first pair of ogres. hero . atta…" at bounding box center [510, 147] width 123 height 254
type textarea "m"
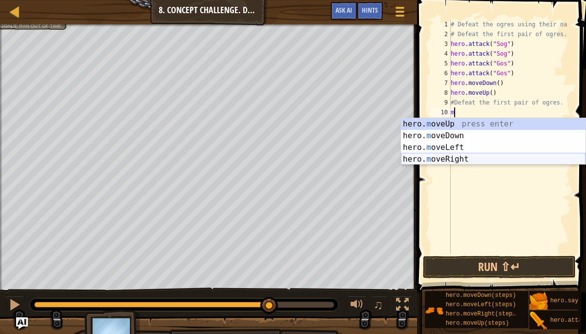
click at [458, 159] on div "hero. m oveUp press enter hero. m oveDown press enter hero. m oveLeft press ent…" at bounding box center [493, 153] width 185 height 70
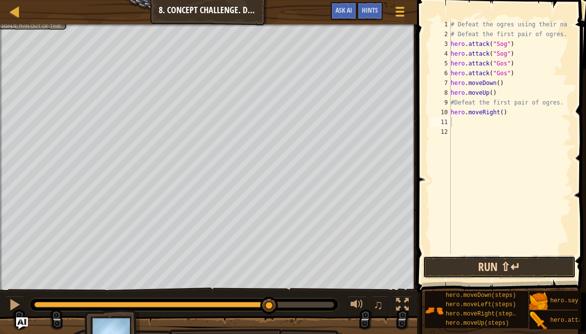
click at [496, 262] on button "Run ⇧↵" at bounding box center [499, 267] width 152 height 22
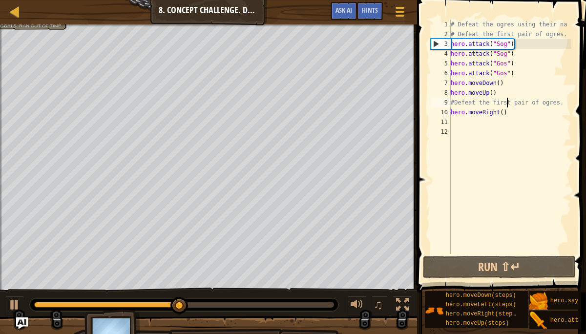
click at [506, 103] on div "# Defeat the ogres using their na # Defeat the first pair of ogres. hero . atta…" at bounding box center [510, 147] width 123 height 254
click at [509, 103] on div "# Defeat the ogres using their na # Defeat the first pair of ogres. hero . atta…" at bounding box center [510, 147] width 123 height 254
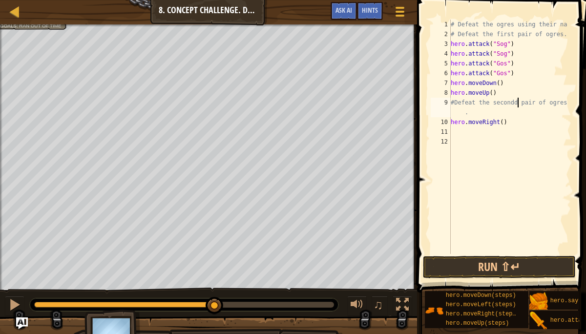
scroll to position [4, 5]
type textarea "#Defeat the second pair of ogres."
click at [499, 266] on button "Run ⇧↵" at bounding box center [499, 267] width 152 height 22
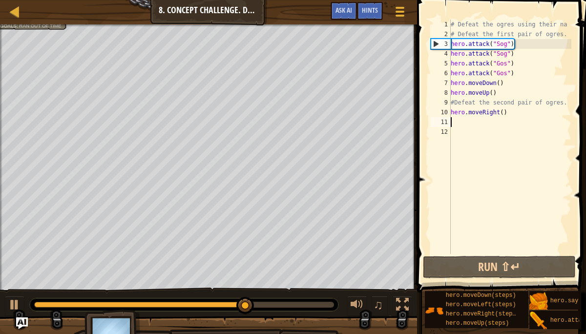
click at [452, 123] on div "# Defeat the ogres using their na # Defeat the first pair of ogres. hero . atta…" at bounding box center [510, 147] width 123 height 254
type textarea "m"
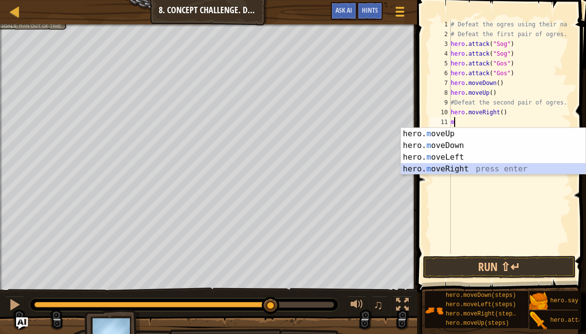
click at [462, 167] on div "hero. m oveUp press enter hero. m oveDown press enter hero. m oveLeft press ent…" at bounding box center [493, 163] width 185 height 70
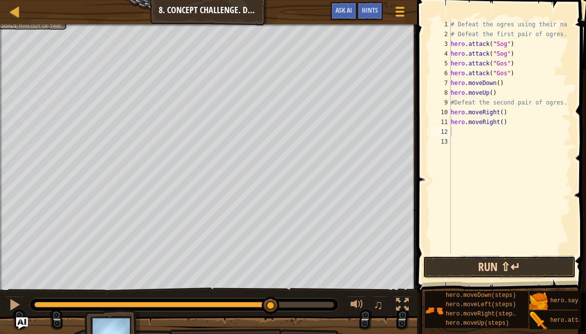
click at [482, 262] on button "Run ⇧↵" at bounding box center [499, 267] width 152 height 22
